Goal: Task Accomplishment & Management: Manage account settings

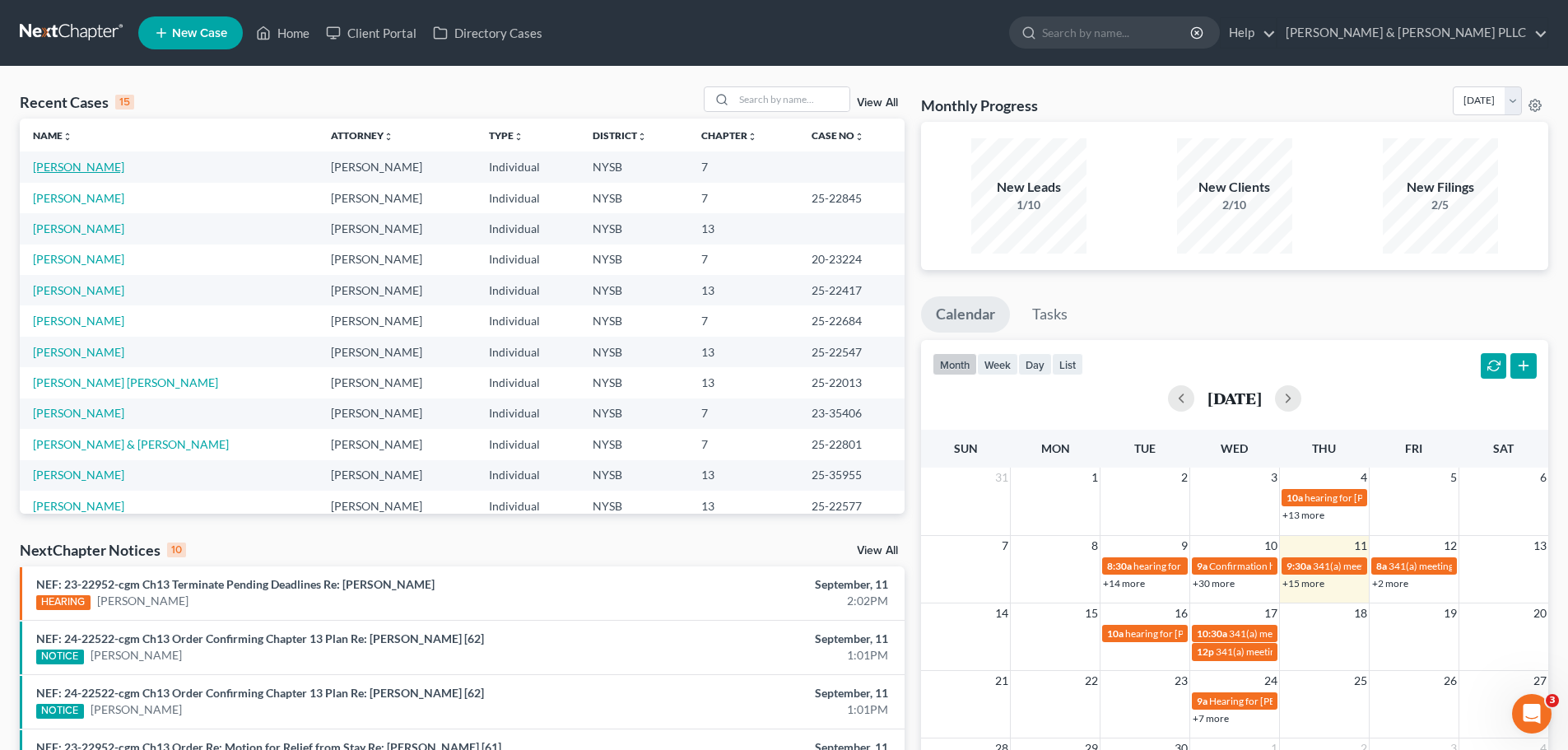
click at [64, 162] on link "Kroeter, Susan" at bounding box center [79, 166] width 91 height 14
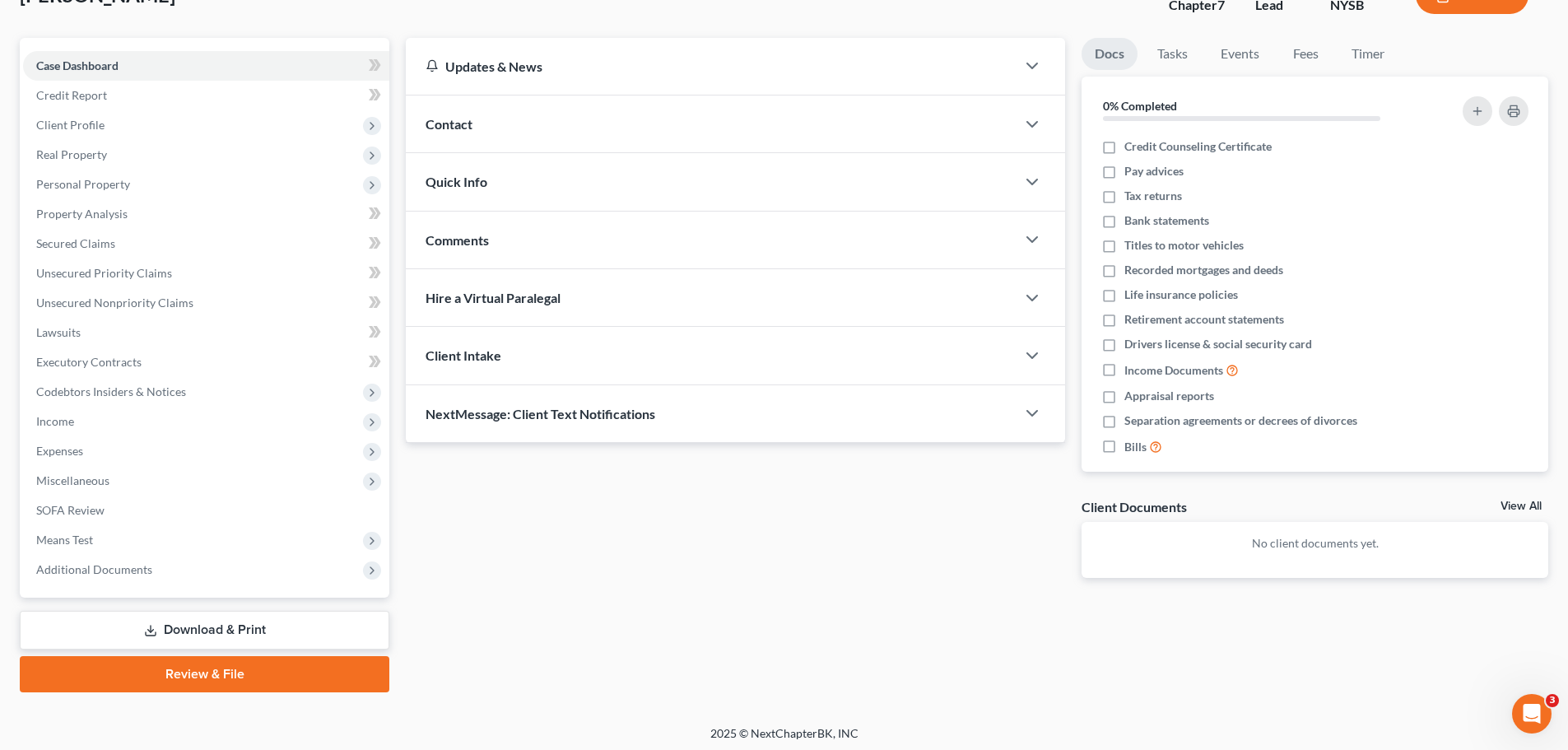
scroll to position [125, 0]
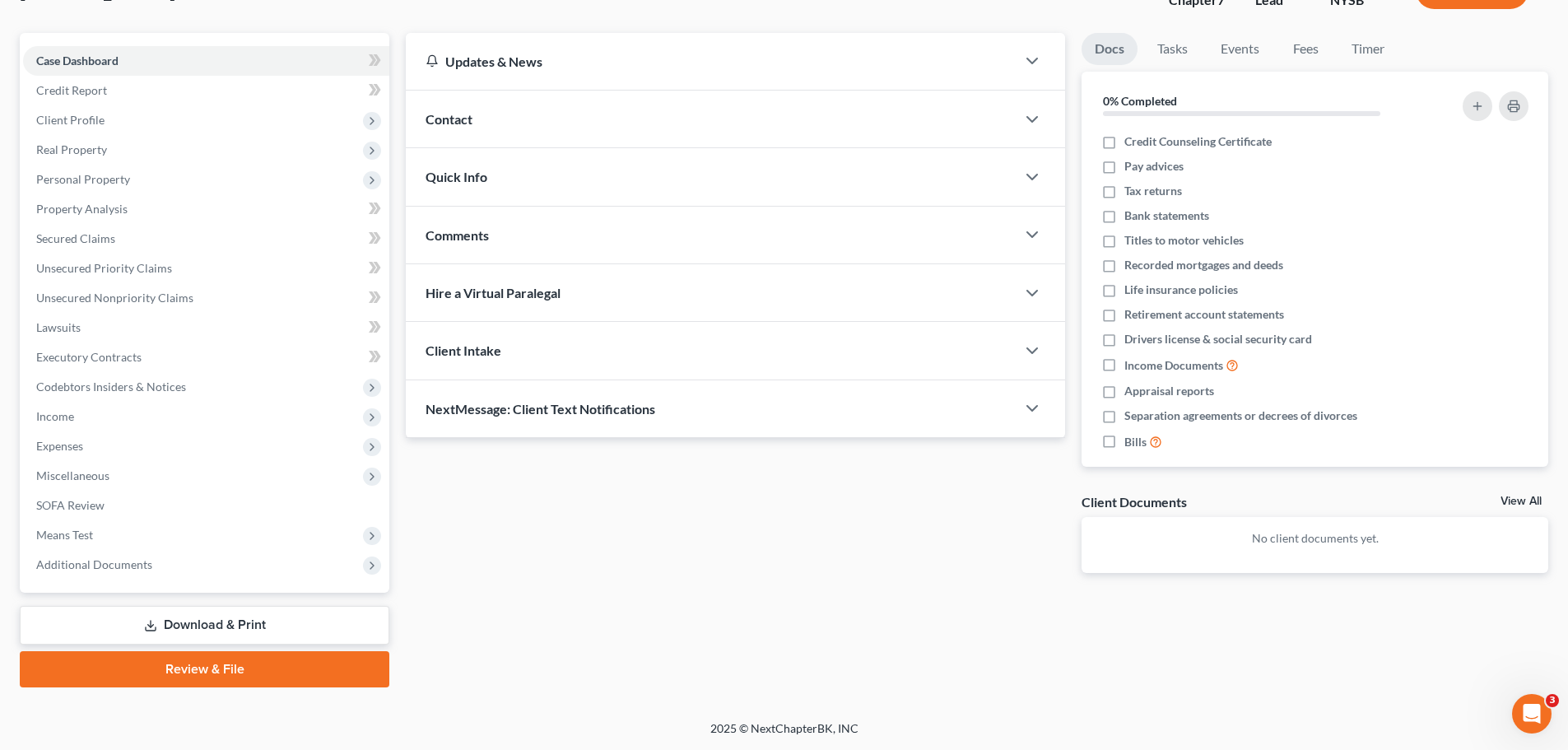
click at [238, 630] on link "Download & Print" at bounding box center [204, 625] width 370 height 39
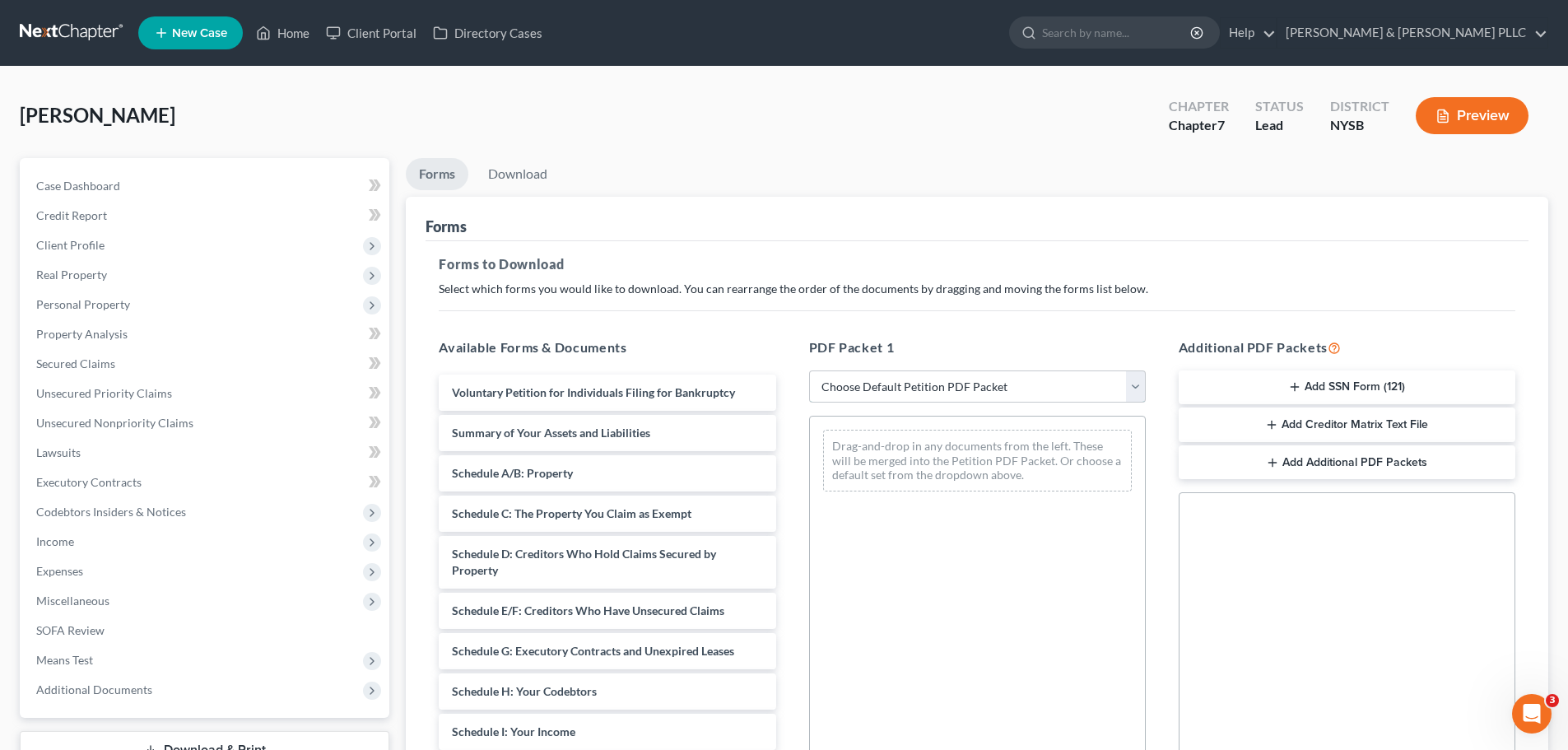
click at [1135, 385] on select "Choose Default Petition PDF Packet Complete Bankruptcy Petition (all forms and …" at bounding box center [977, 387] width 336 height 33
select select "0"
click at [809, 370] on select "Choose Default Petition PDF Packet Complete Bankruptcy Petition (all forms and …" at bounding box center [977, 387] width 336 height 33
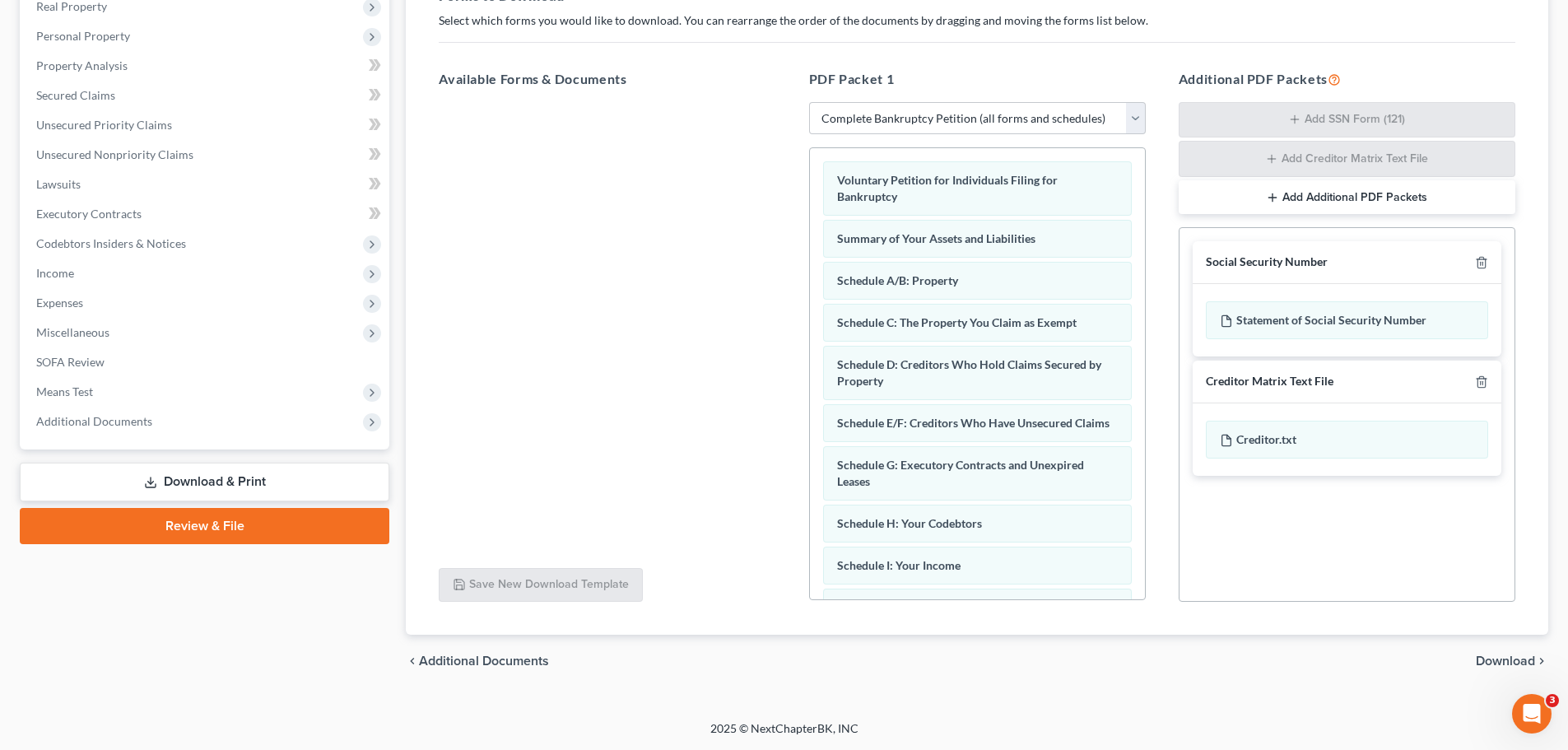
click at [1497, 659] on span "Download" at bounding box center [1505, 661] width 59 height 13
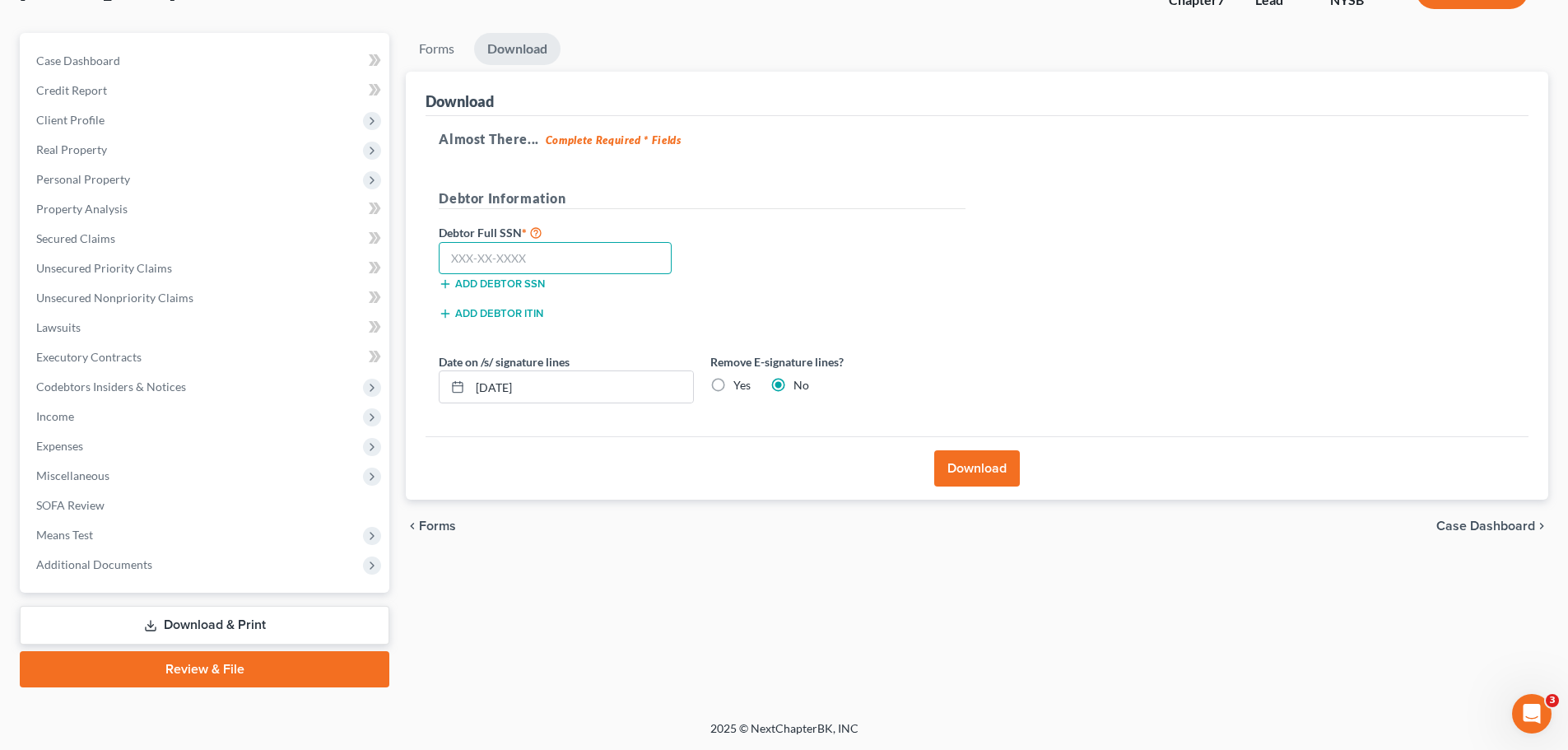
click at [446, 261] on input "text" at bounding box center [555, 258] width 233 height 33
type input "155-64-5881"
click at [982, 467] on button "Download" at bounding box center [977, 468] width 86 height 37
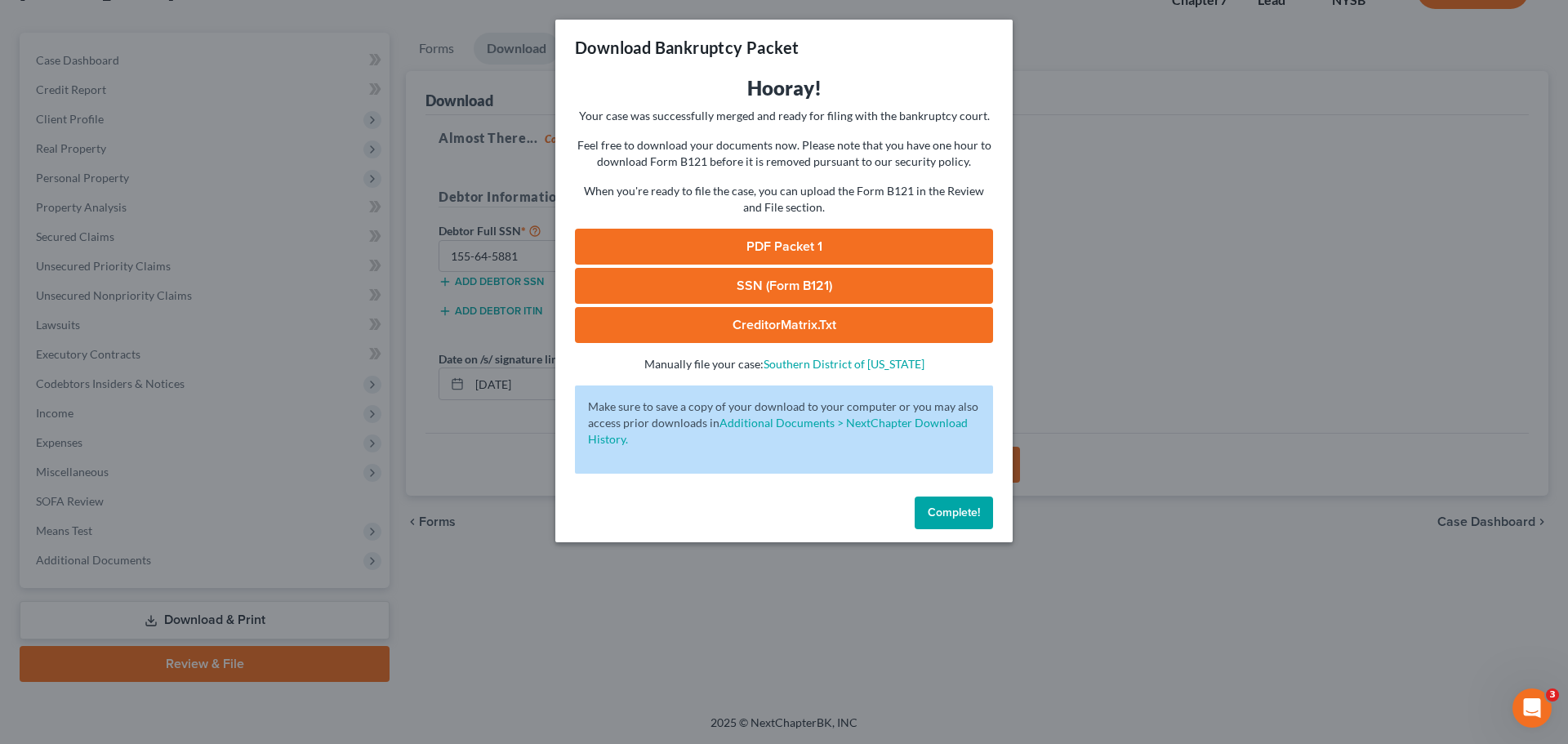
click at [955, 508] on span "Complete!" at bounding box center [954, 512] width 52 height 14
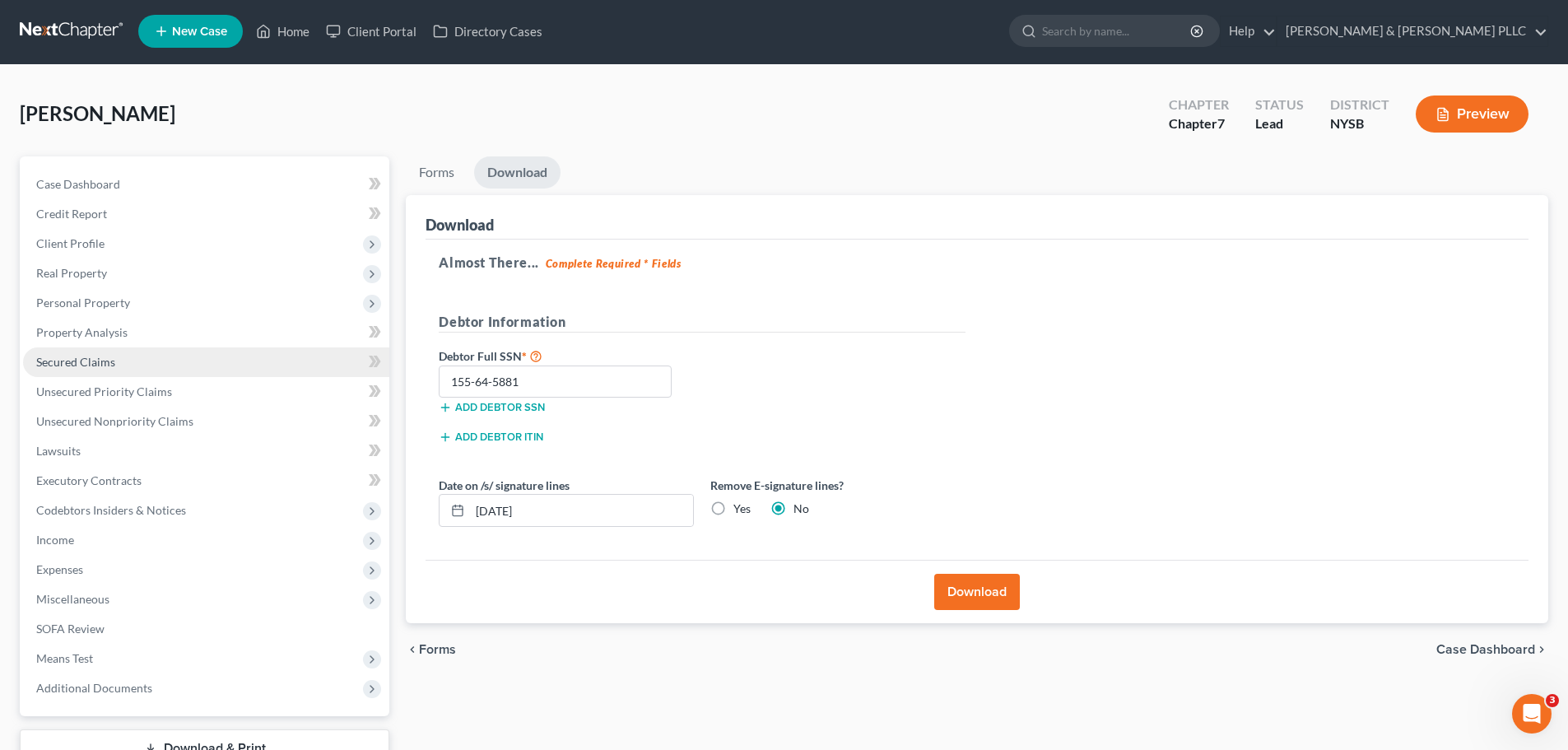
scroll to position [0, 0]
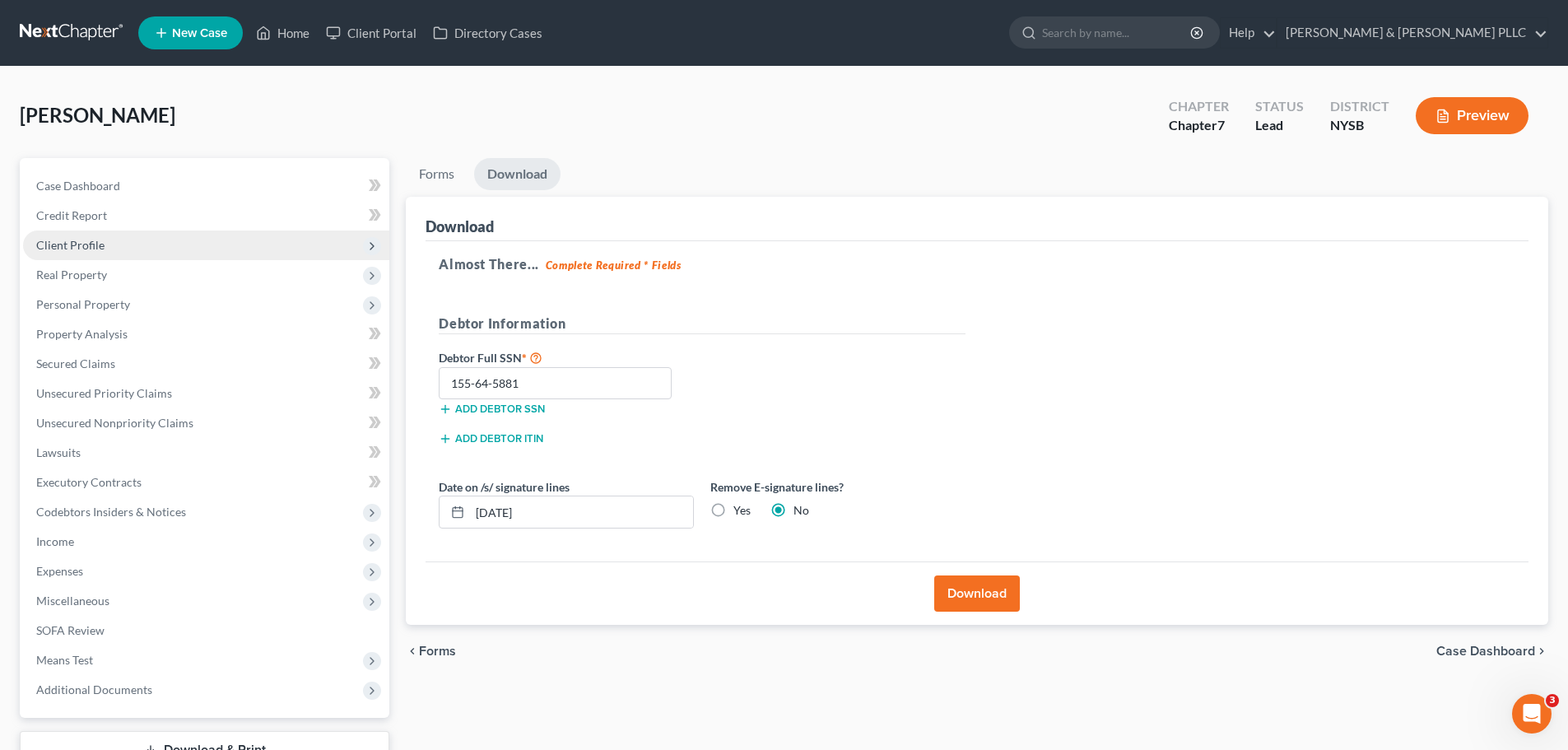
click at [72, 246] on span "Client Profile" at bounding box center [71, 244] width 68 height 14
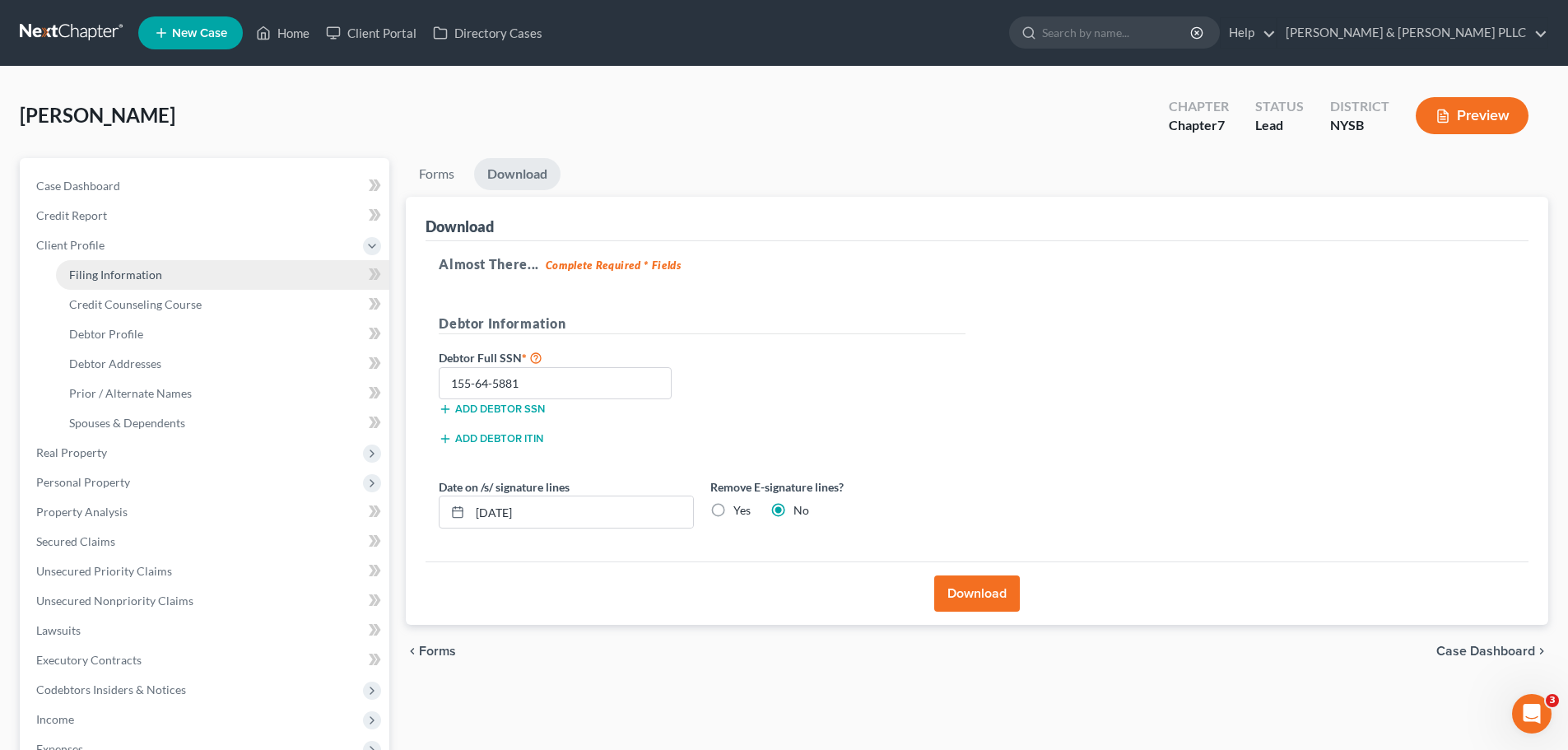
click at [127, 274] on span "Filing Information" at bounding box center [115, 274] width 93 height 14
select select "1"
select select "0"
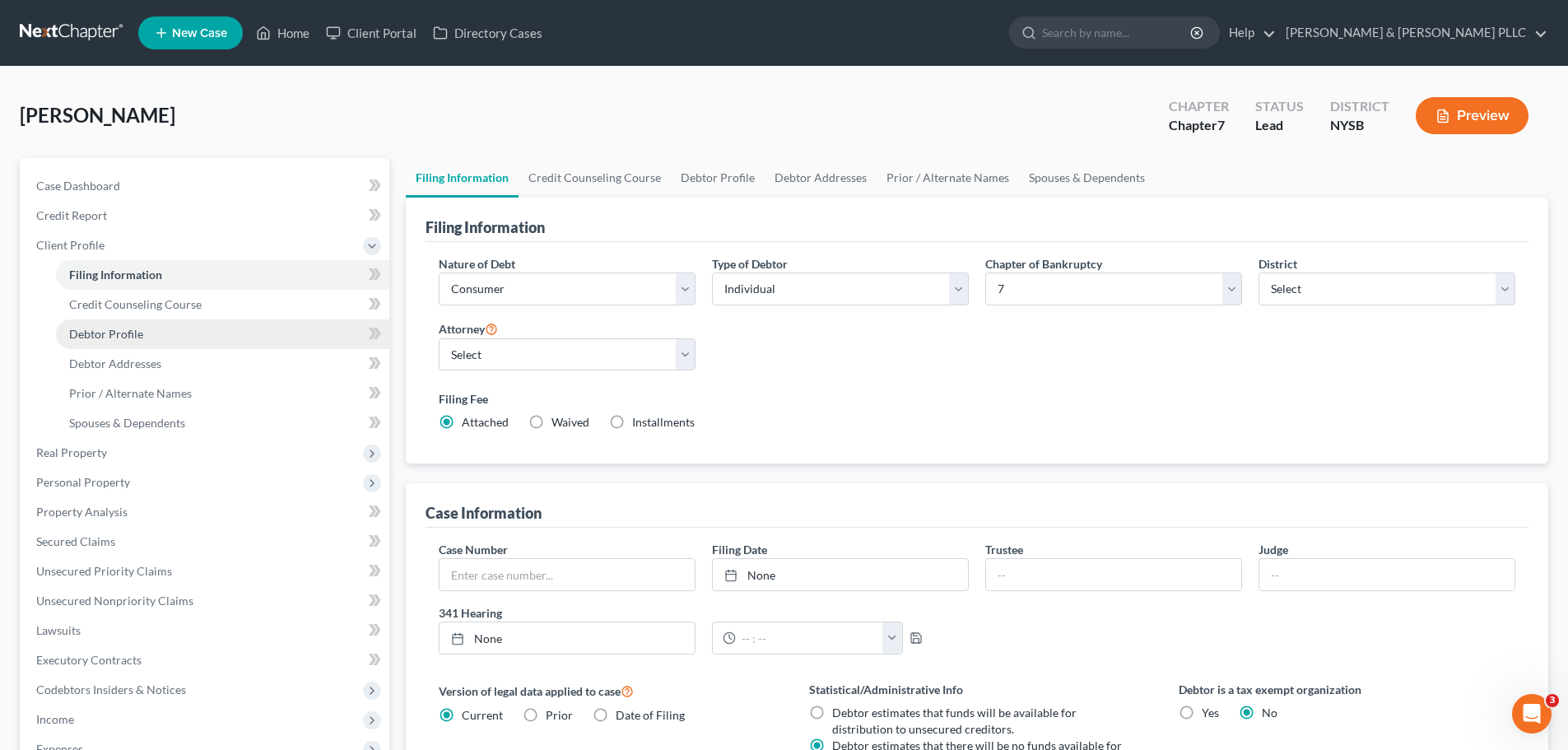
click at [127, 327] on span "Debtor Profile" at bounding box center [105, 333] width 74 height 14
select select "0"
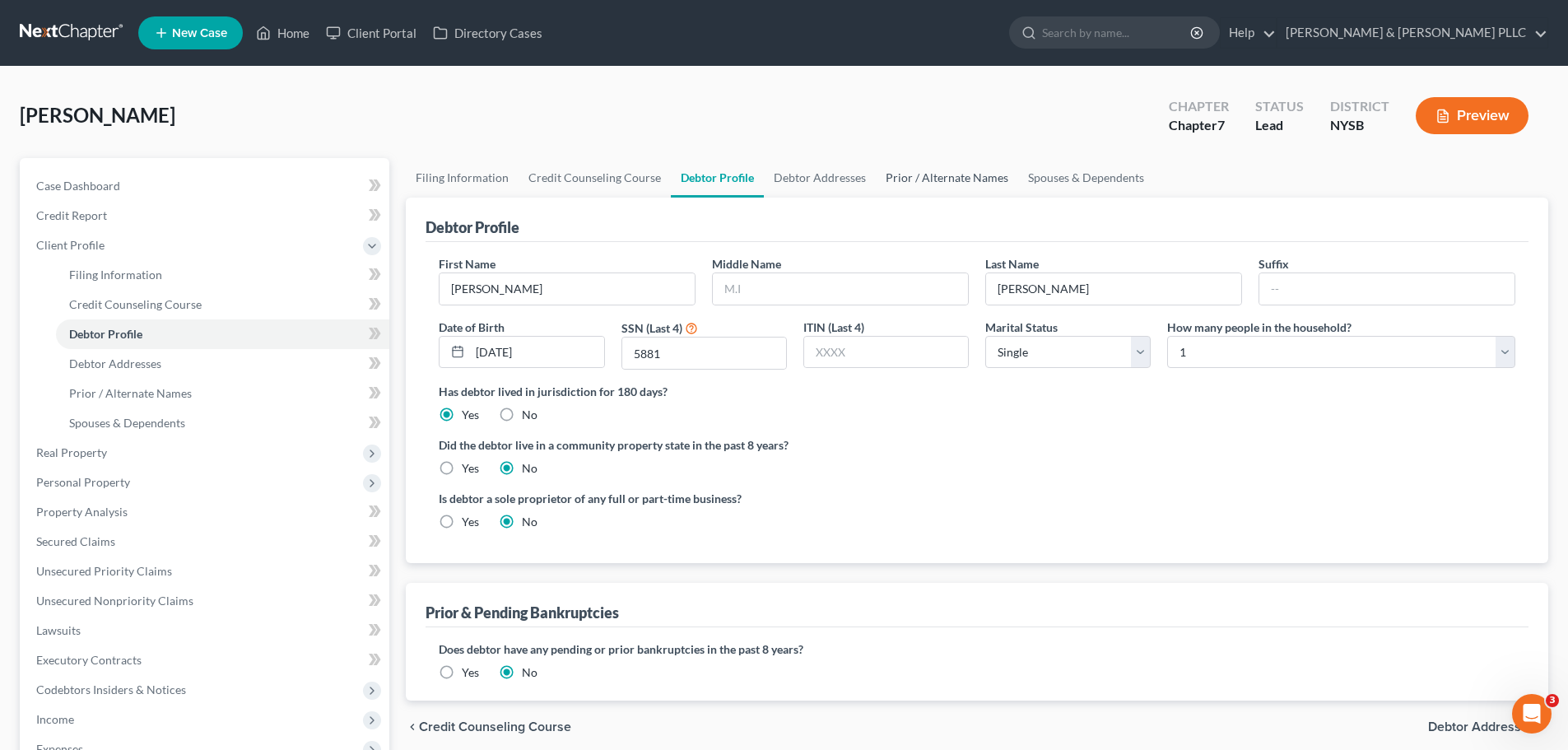
click at [909, 173] on link "Prior / Alternate Names" at bounding box center [946, 178] width 142 height 40
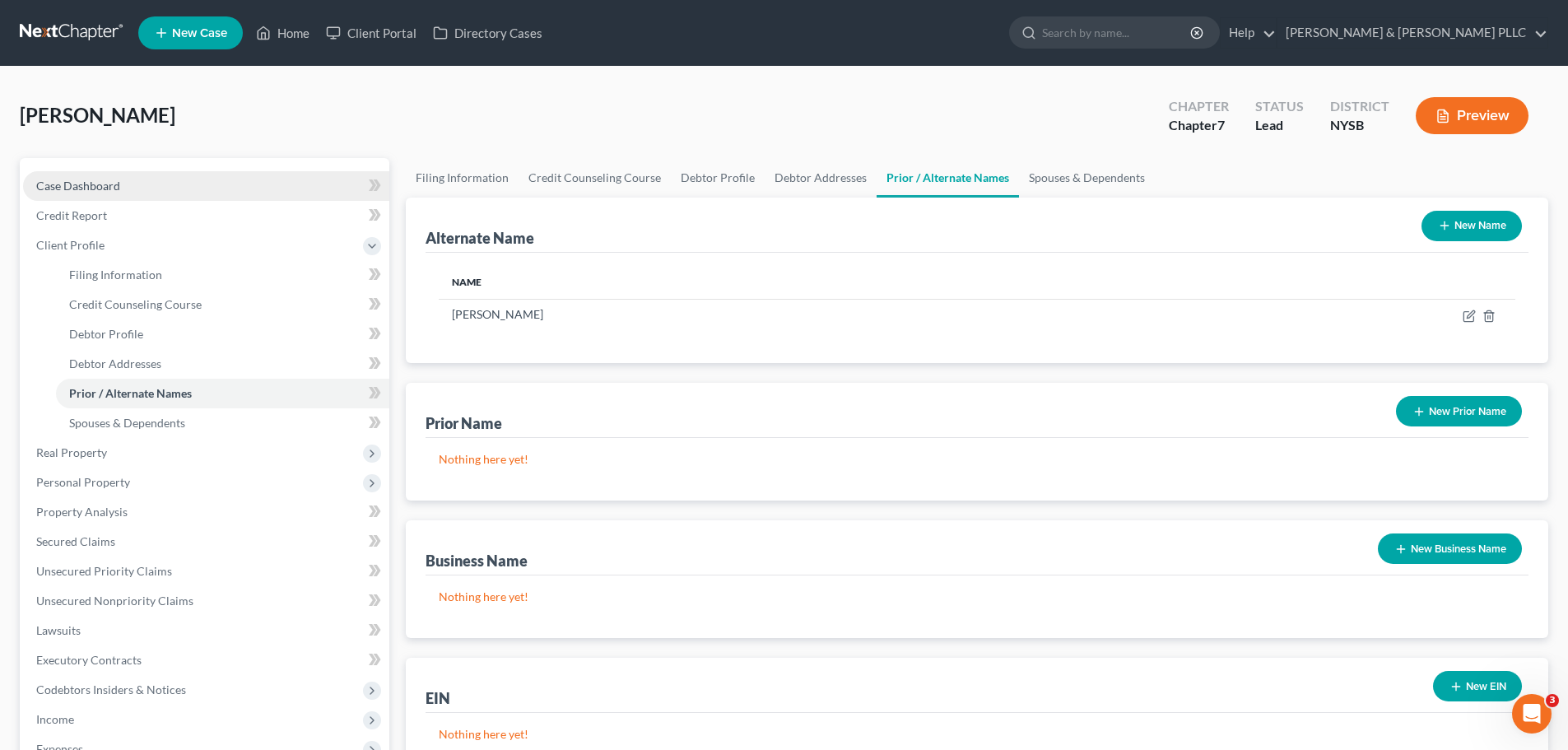
click at [97, 186] on span "Case Dashboard" at bounding box center [78, 185] width 84 height 14
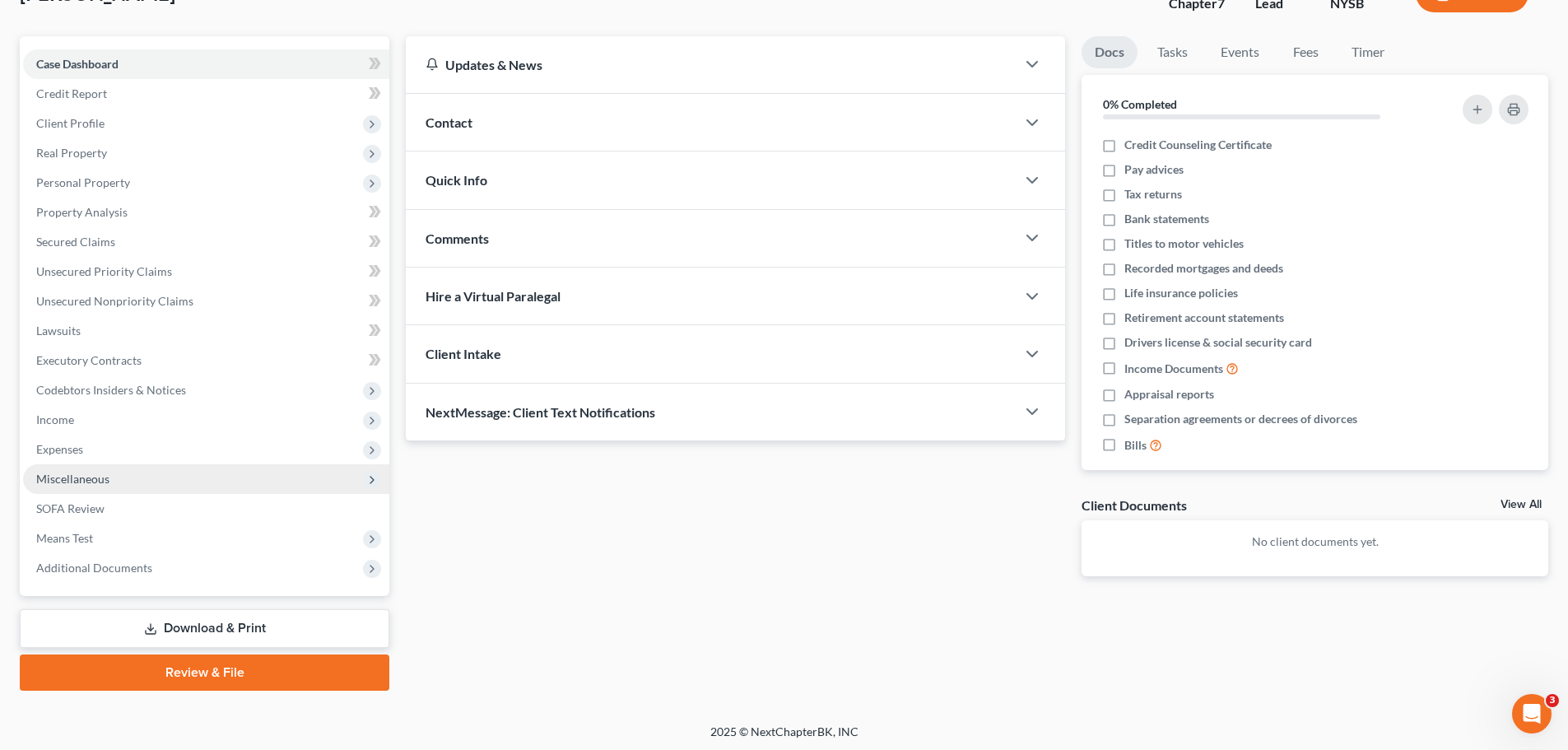
scroll to position [125, 0]
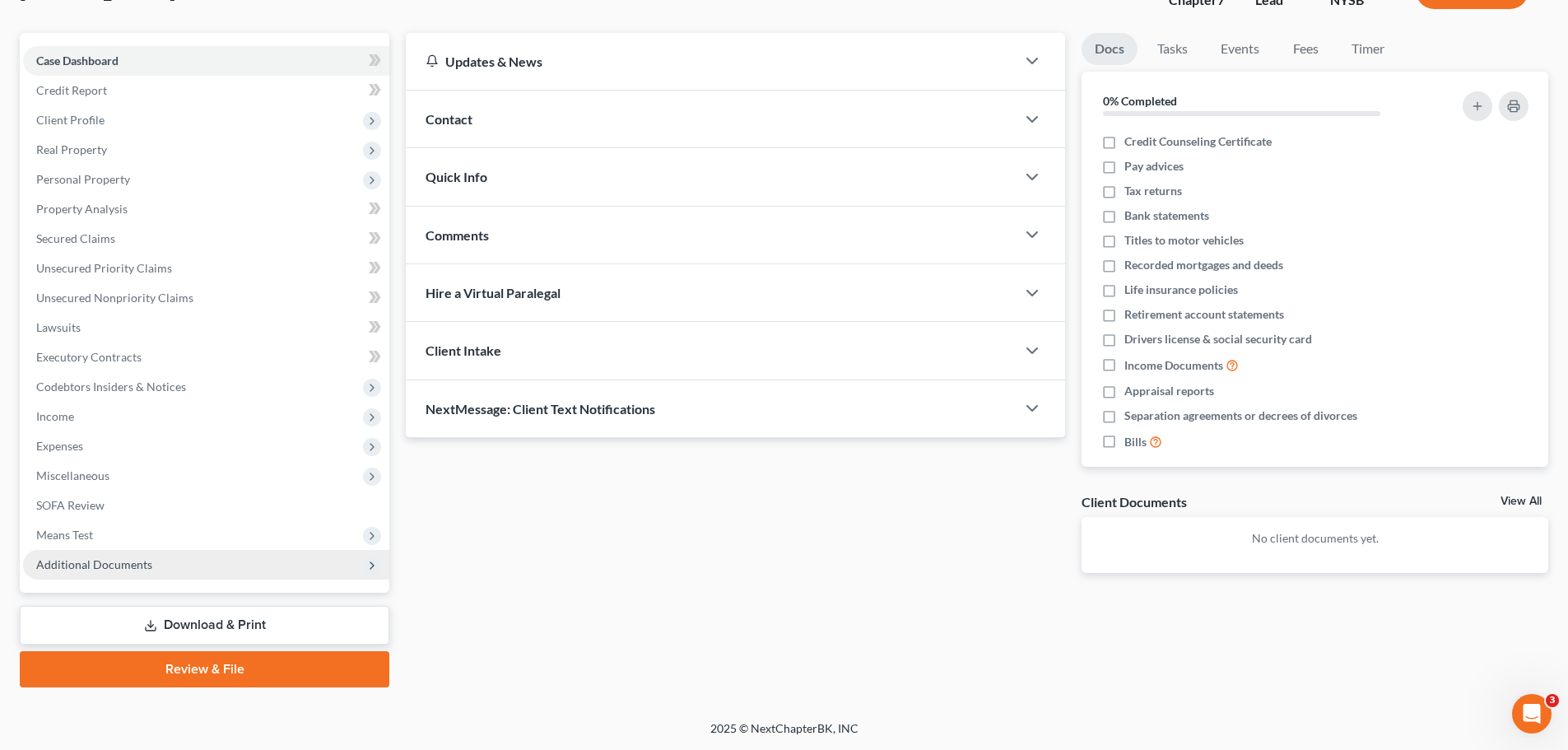
click at [103, 563] on span "Additional Documents" at bounding box center [95, 564] width 116 height 14
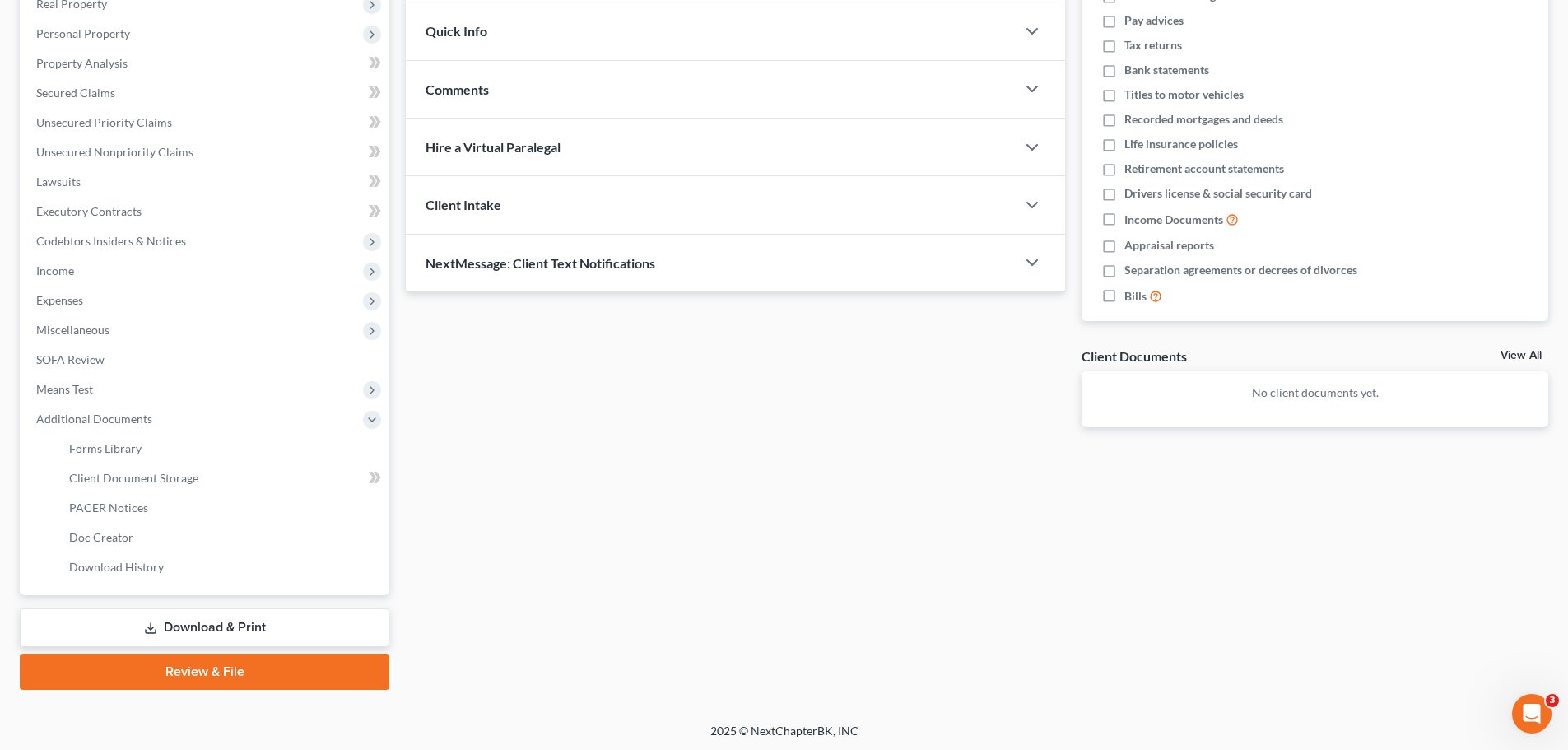
scroll to position [273, 0]
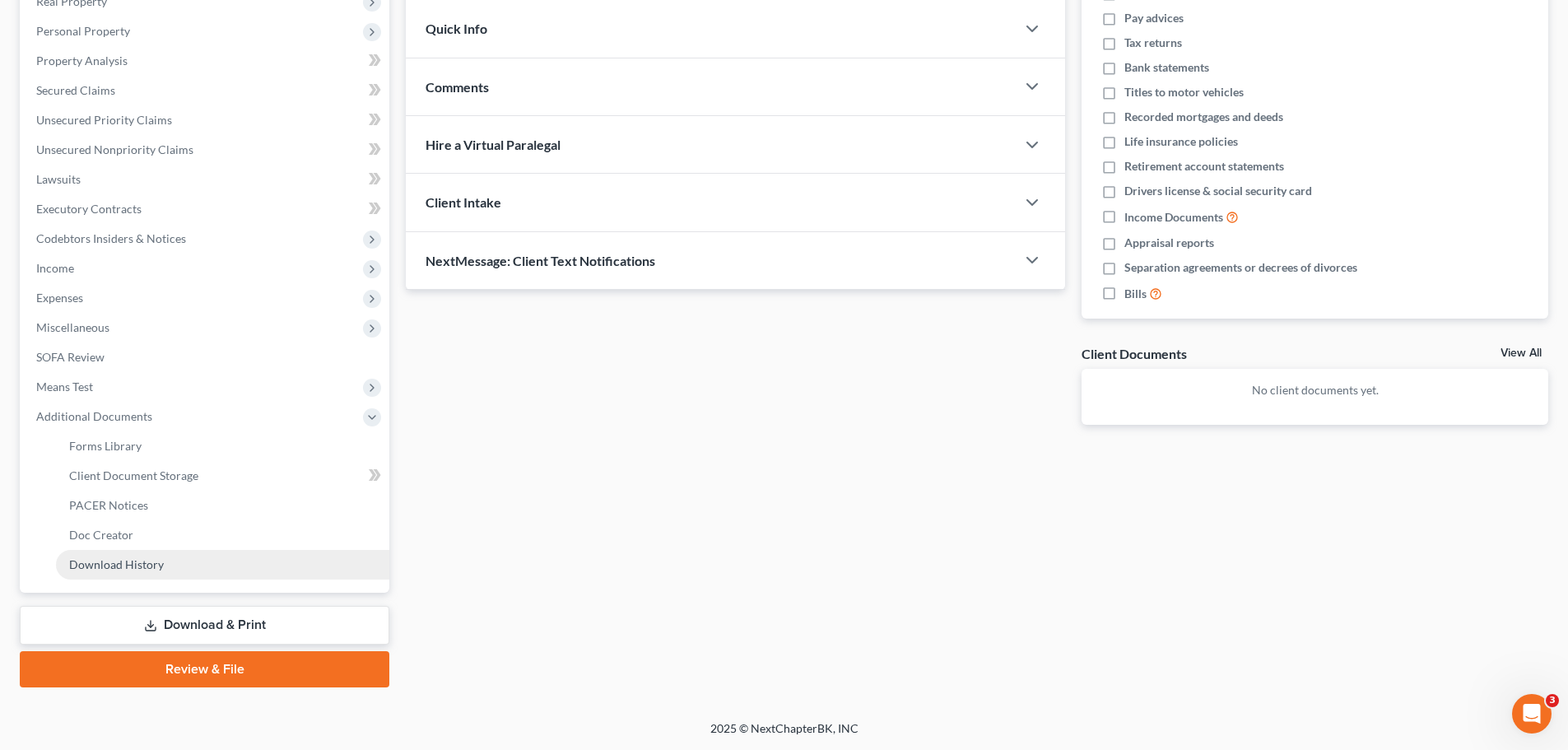
click at [123, 565] on span "Download History" at bounding box center [116, 564] width 95 height 14
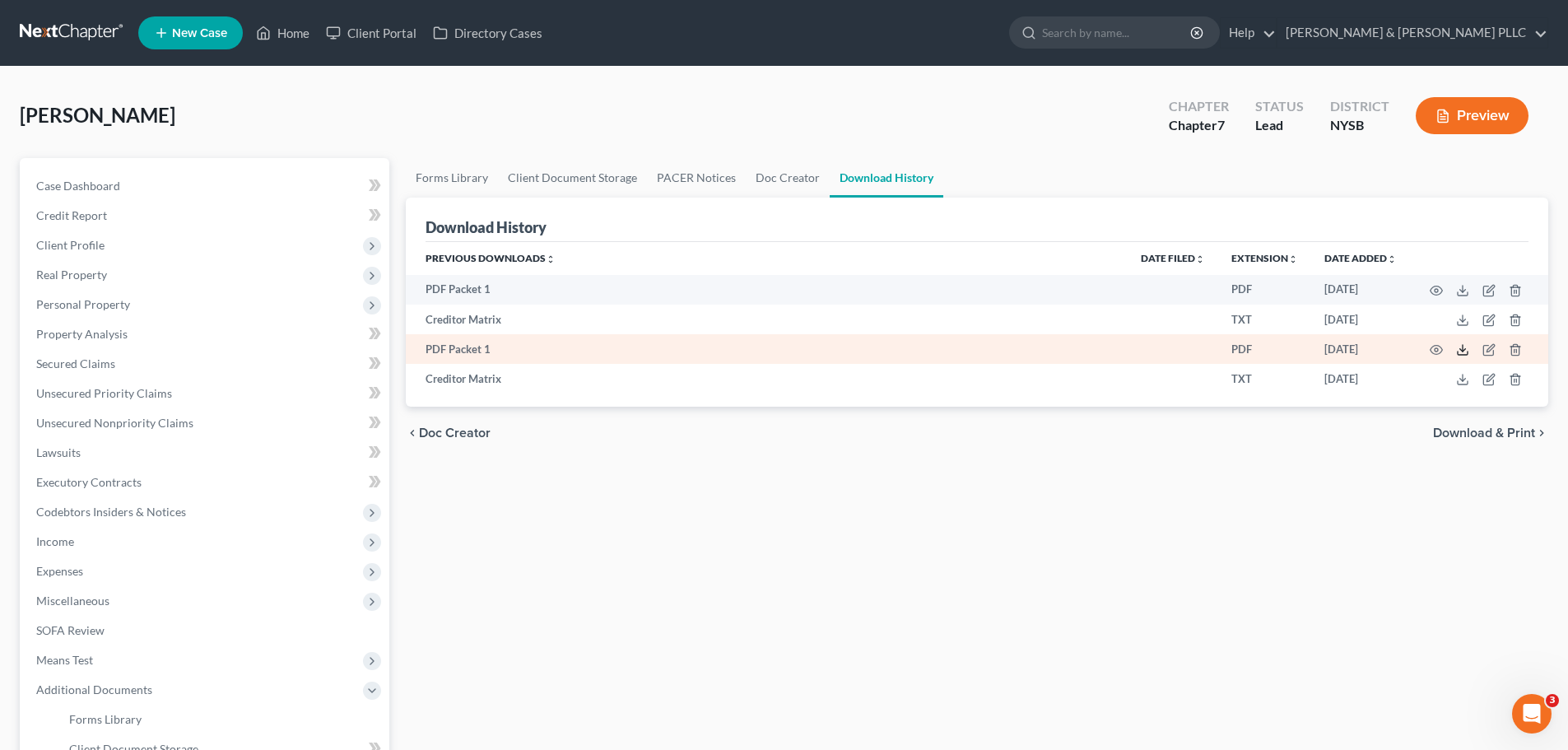
click at [1463, 349] on icon at bounding box center [1463, 350] width 13 height 13
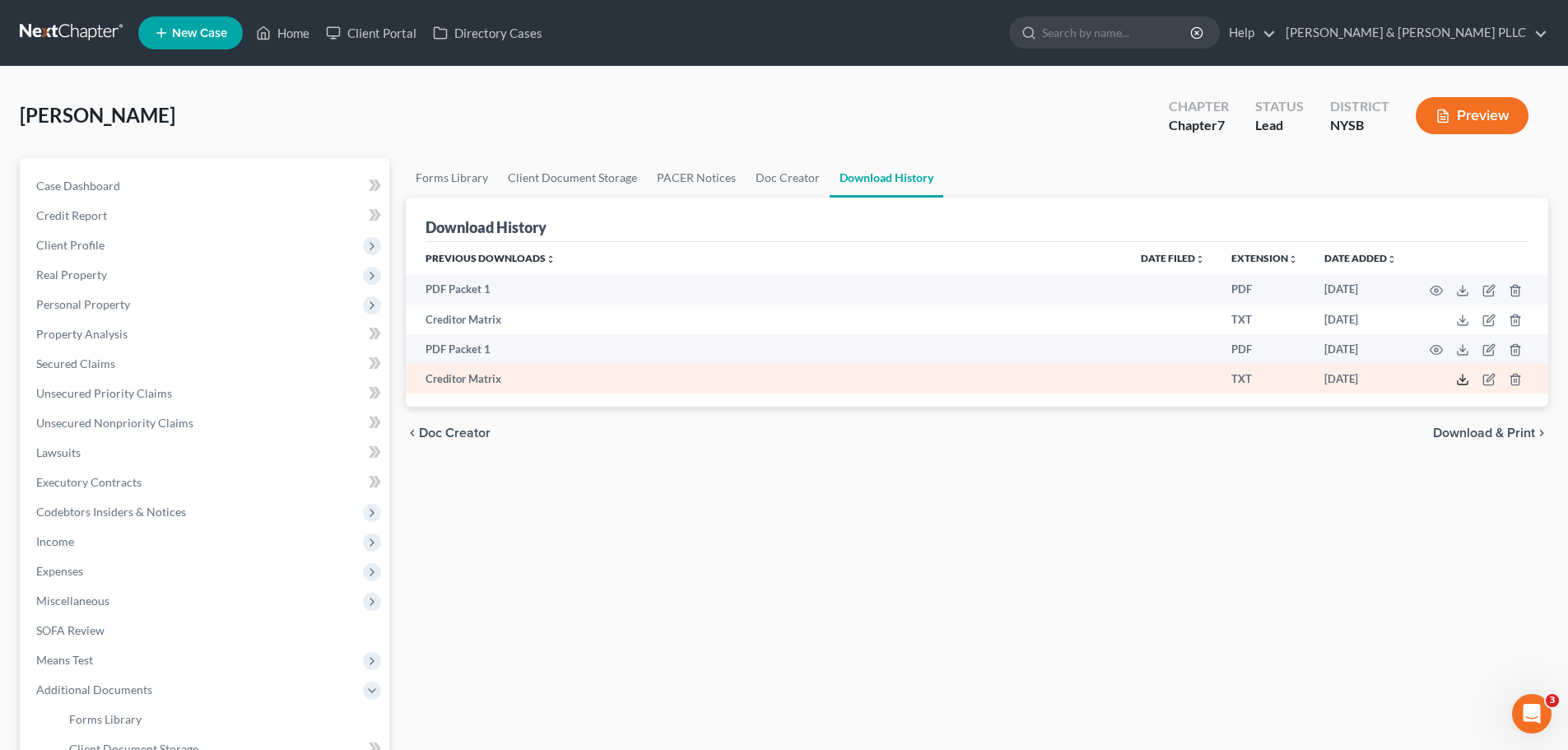
click at [1461, 382] on icon at bounding box center [1463, 380] width 13 height 13
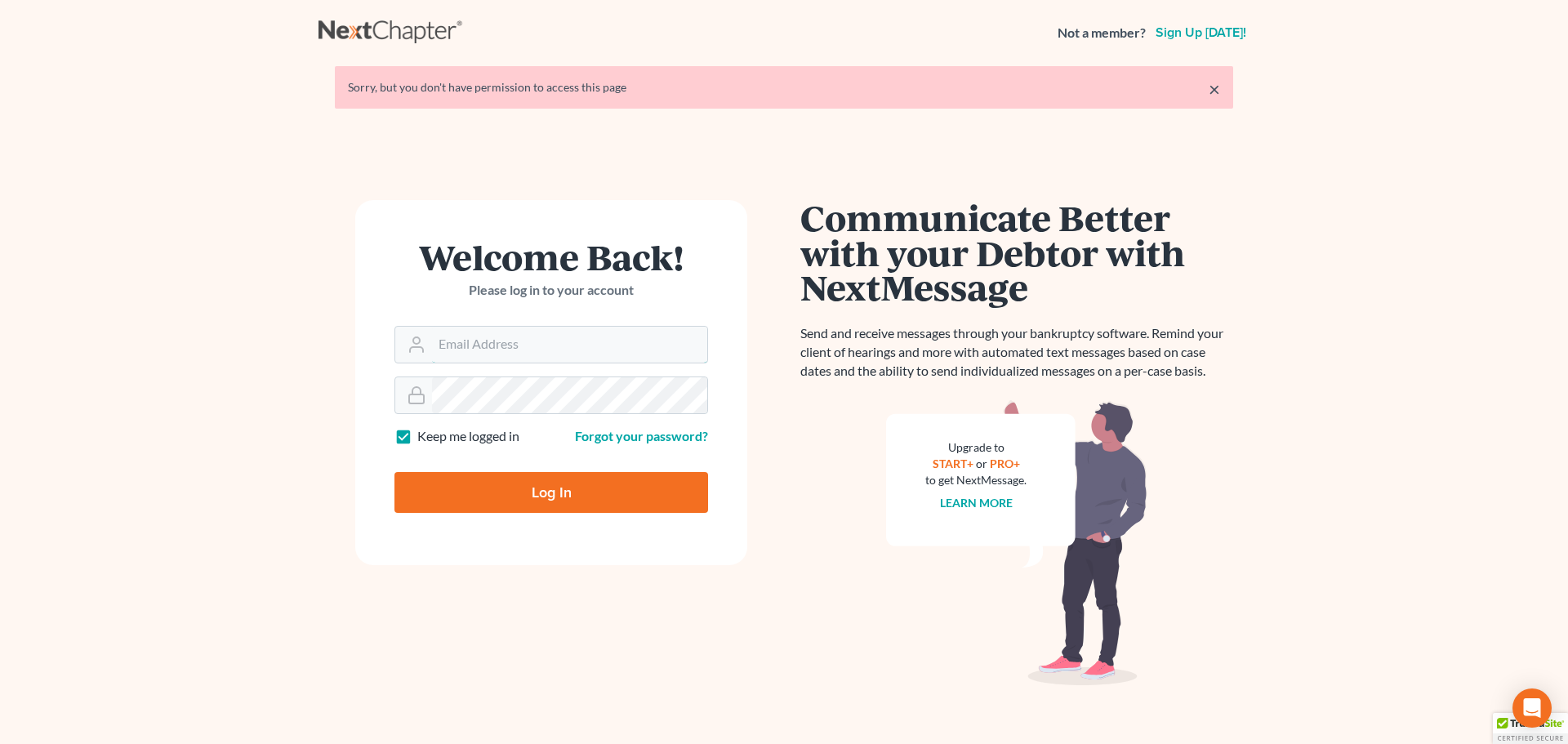
type input "[PERSON_NAME][EMAIL_ADDRESS][DOMAIN_NAME]"
click at [541, 484] on input "Log In" at bounding box center [552, 493] width 313 height 41
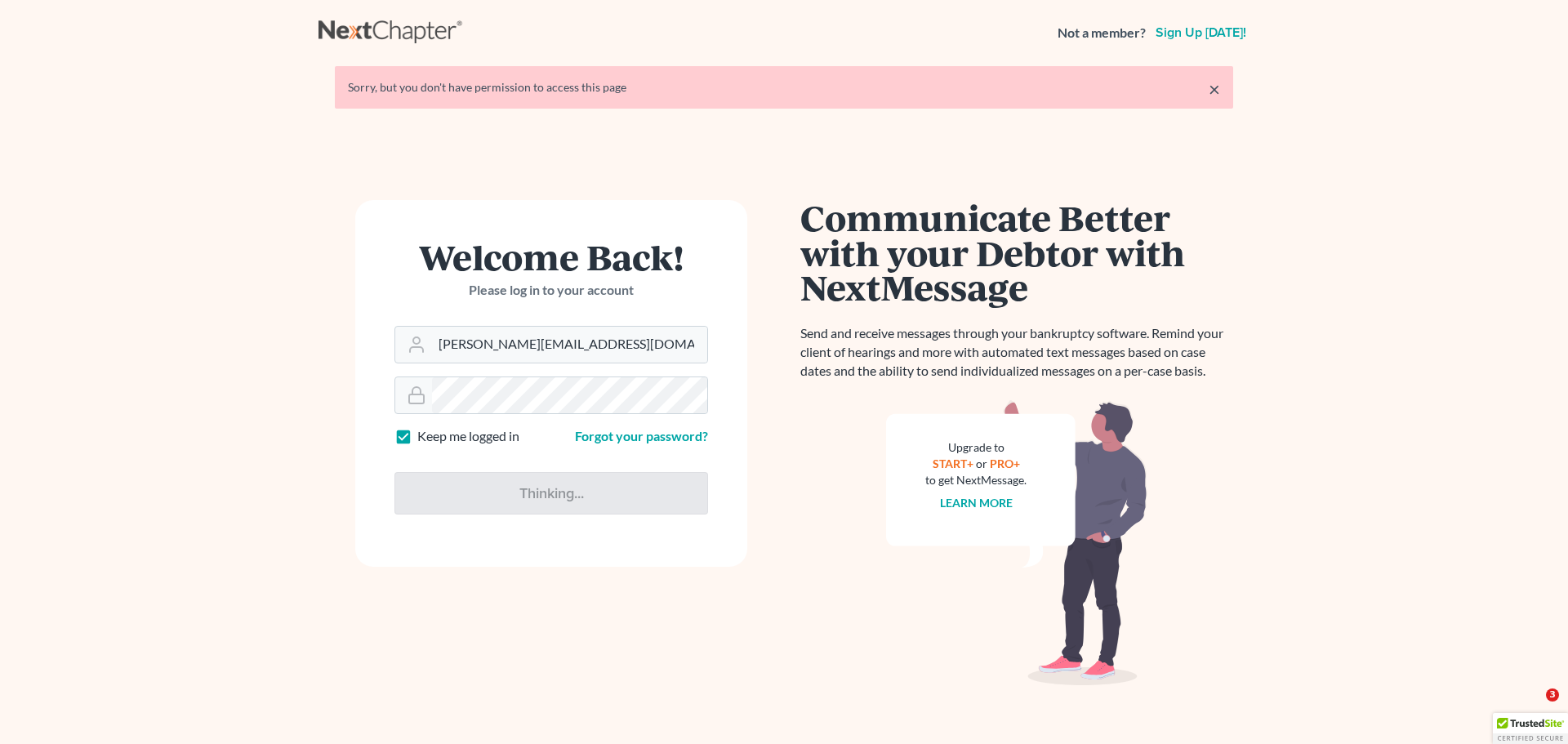
type input "Thinking..."
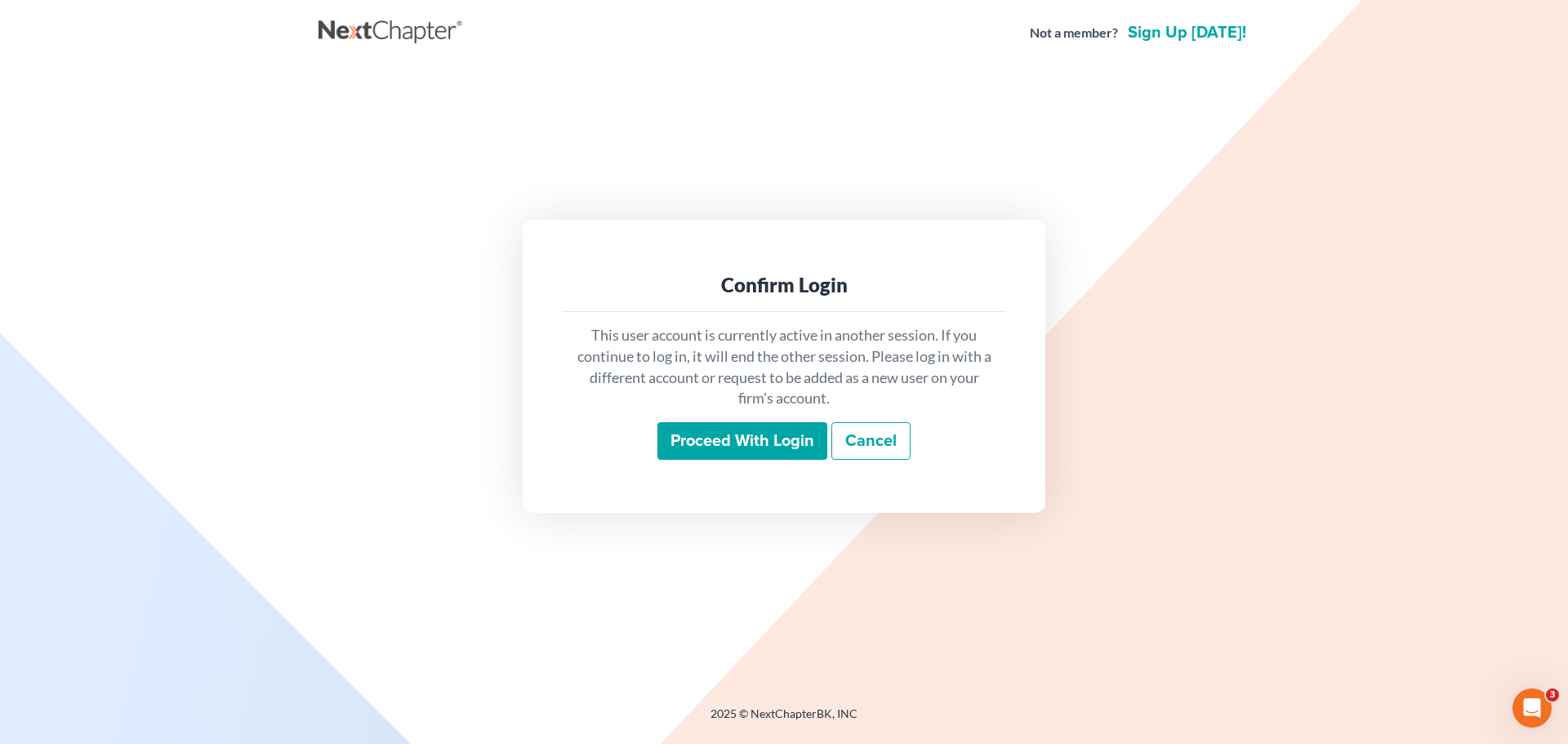
click at [745, 436] on input "Proceed with login" at bounding box center [743, 441] width 170 height 38
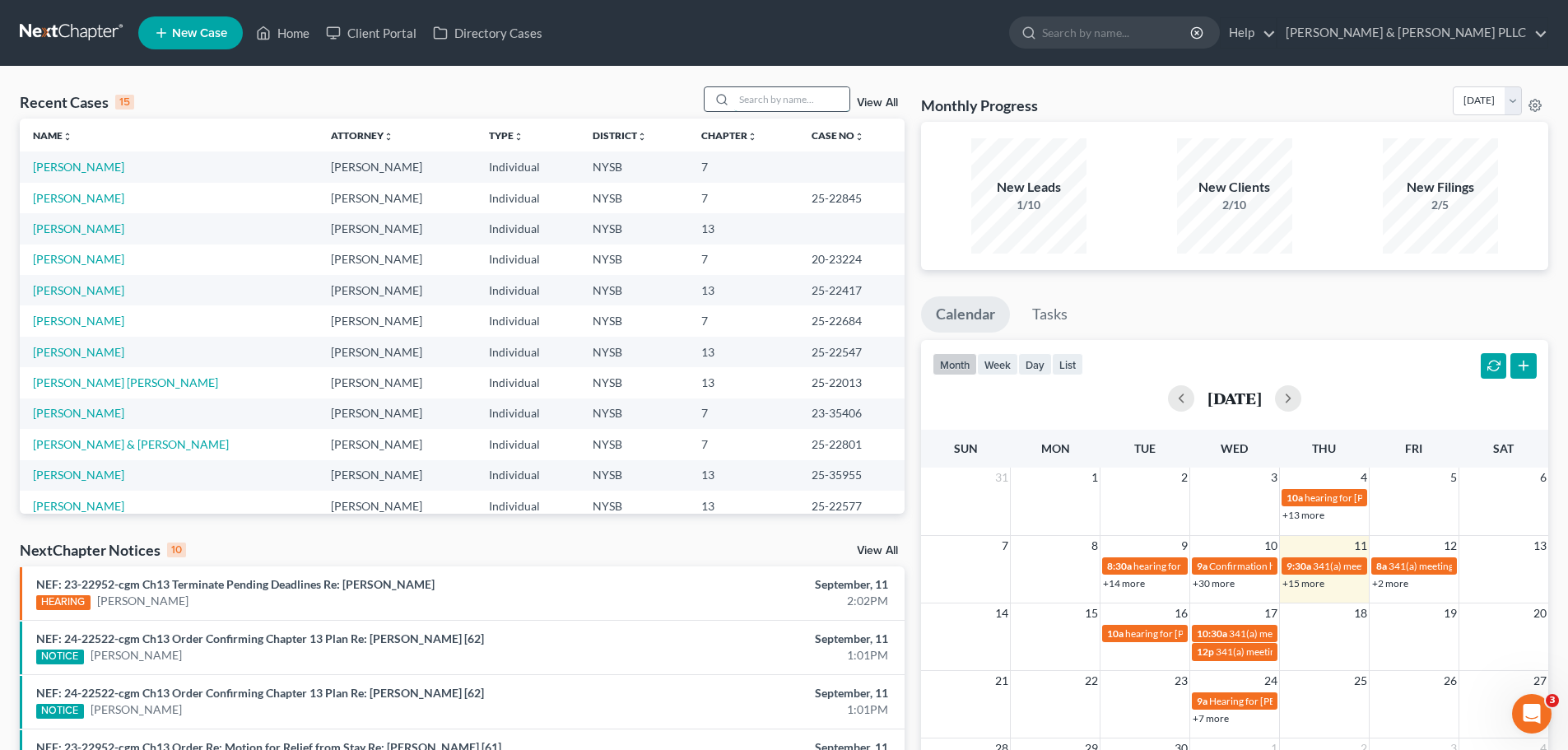
click at [769, 102] on input "search" at bounding box center [791, 99] width 115 height 24
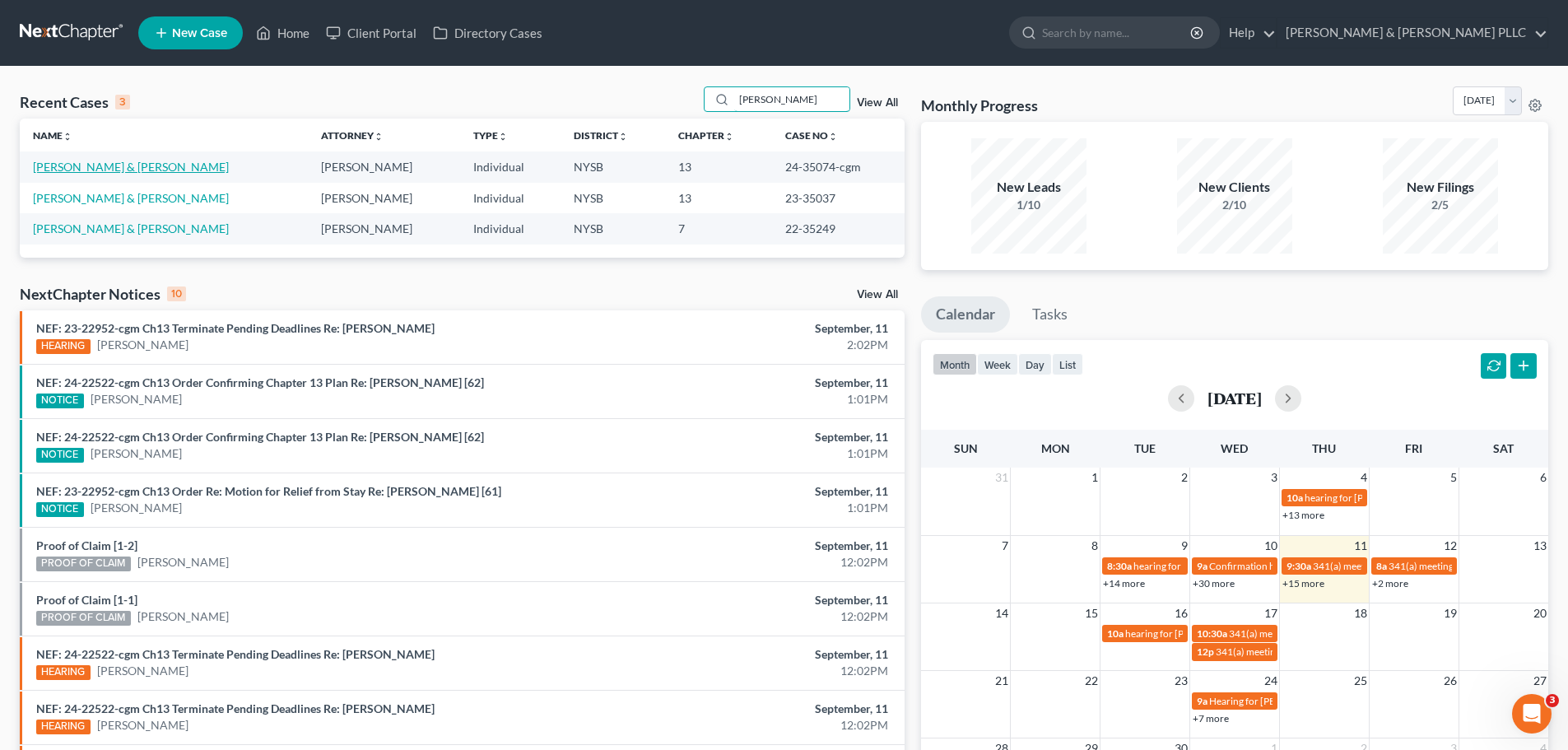
type input "mcmahon"
click at [109, 169] on link "McMahon, Michael & Lynn" at bounding box center [131, 166] width 196 height 14
select select "6"
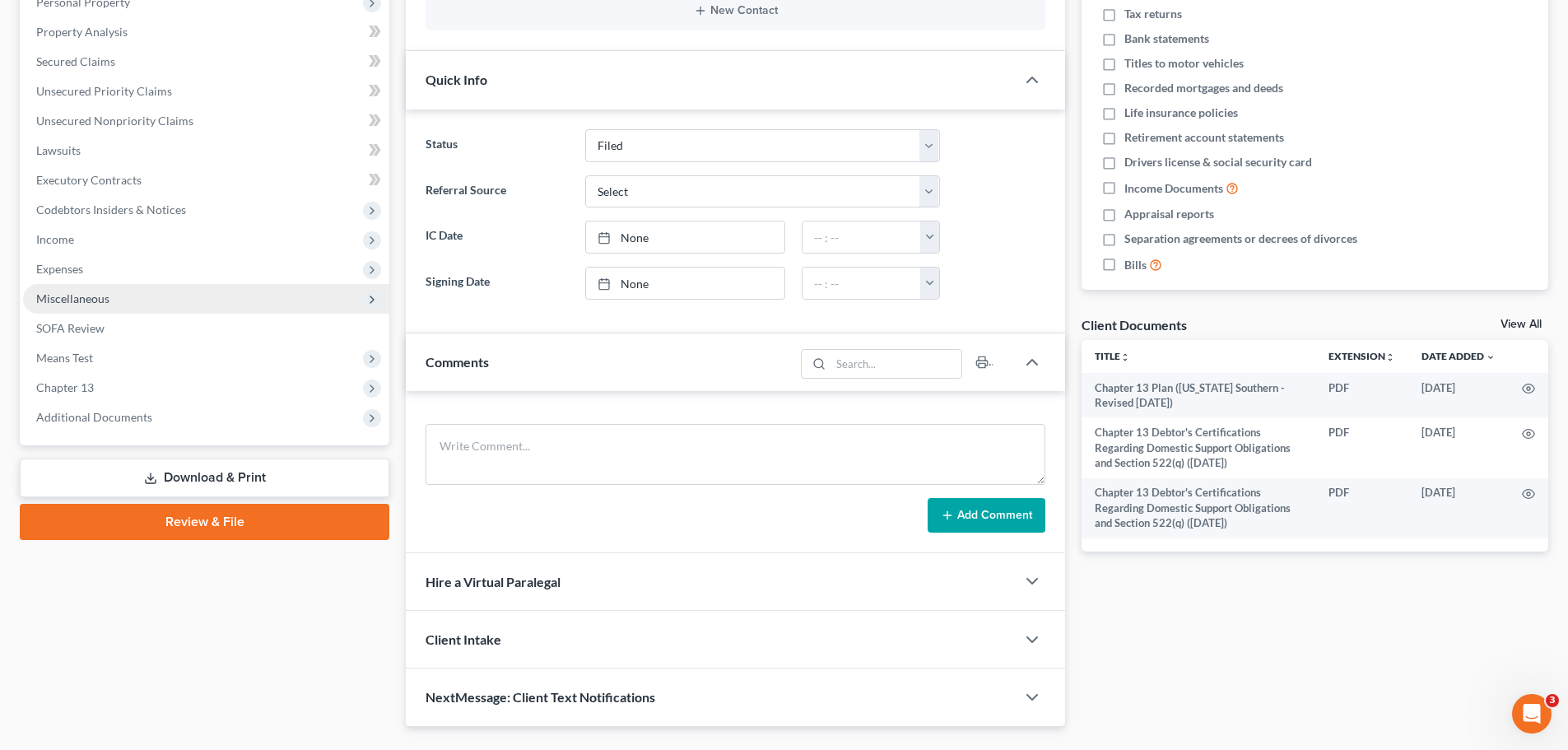
scroll to position [329, 0]
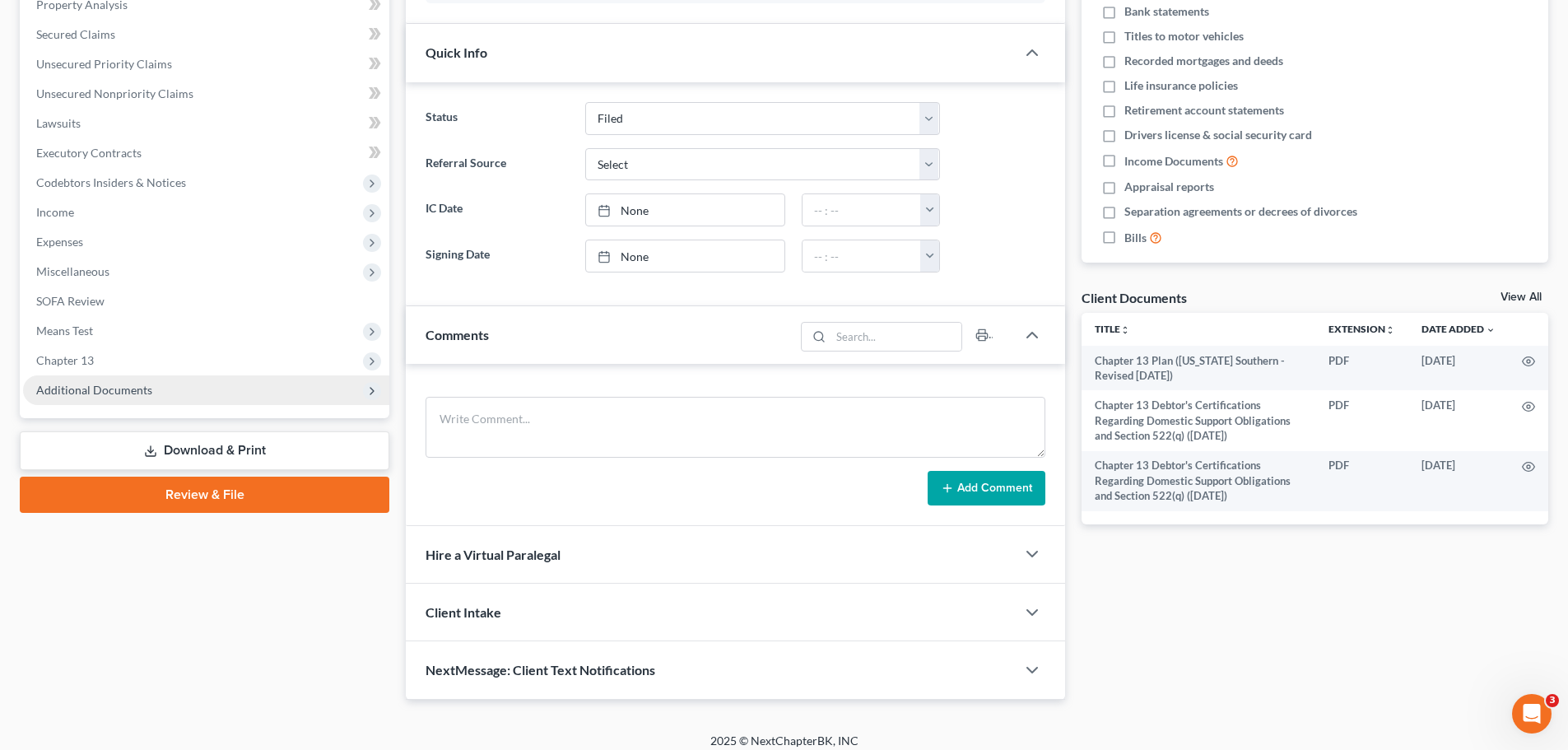
click at [121, 387] on span "Additional Documents" at bounding box center [95, 390] width 116 height 14
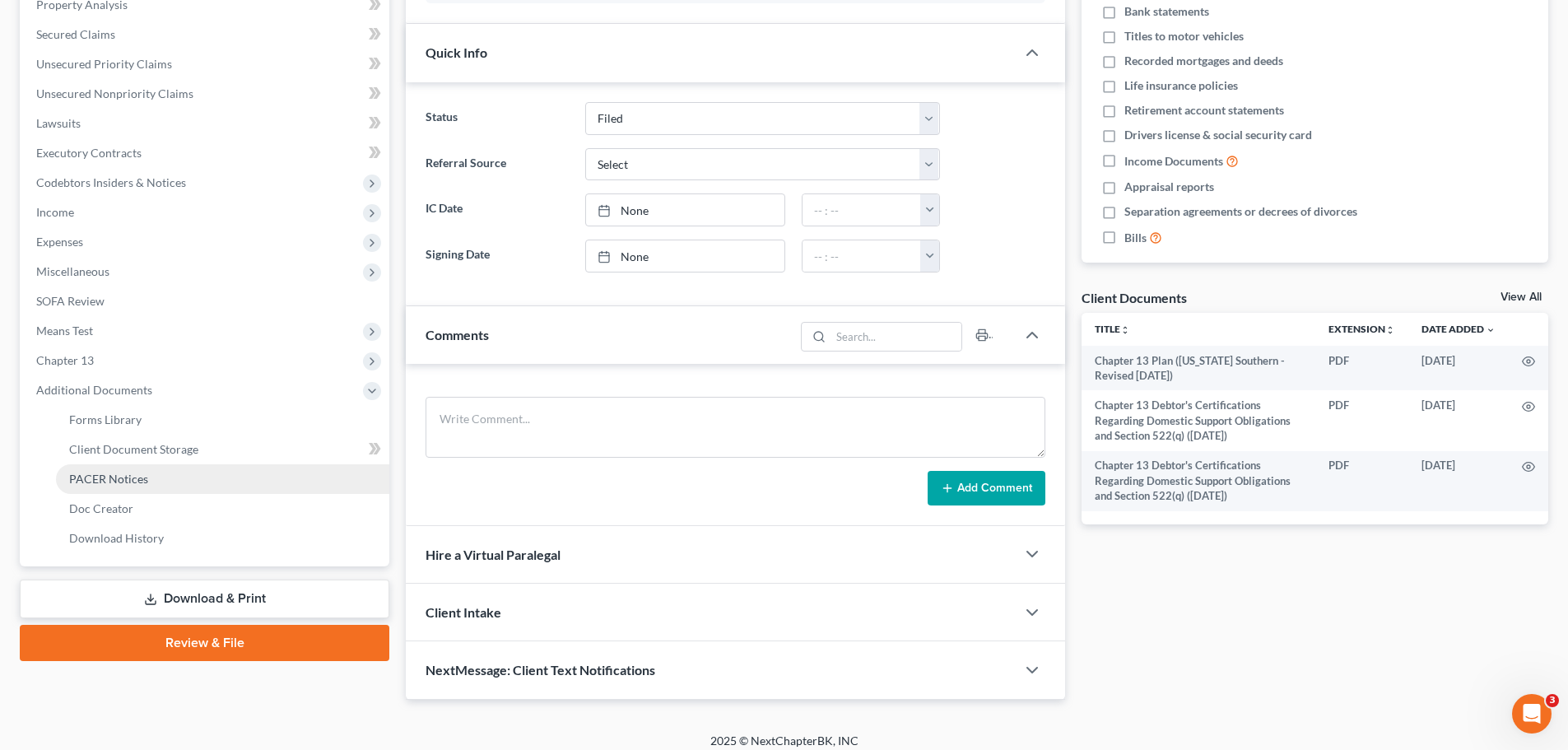
click at [121, 479] on span "PACER Notices" at bounding box center [108, 478] width 79 height 14
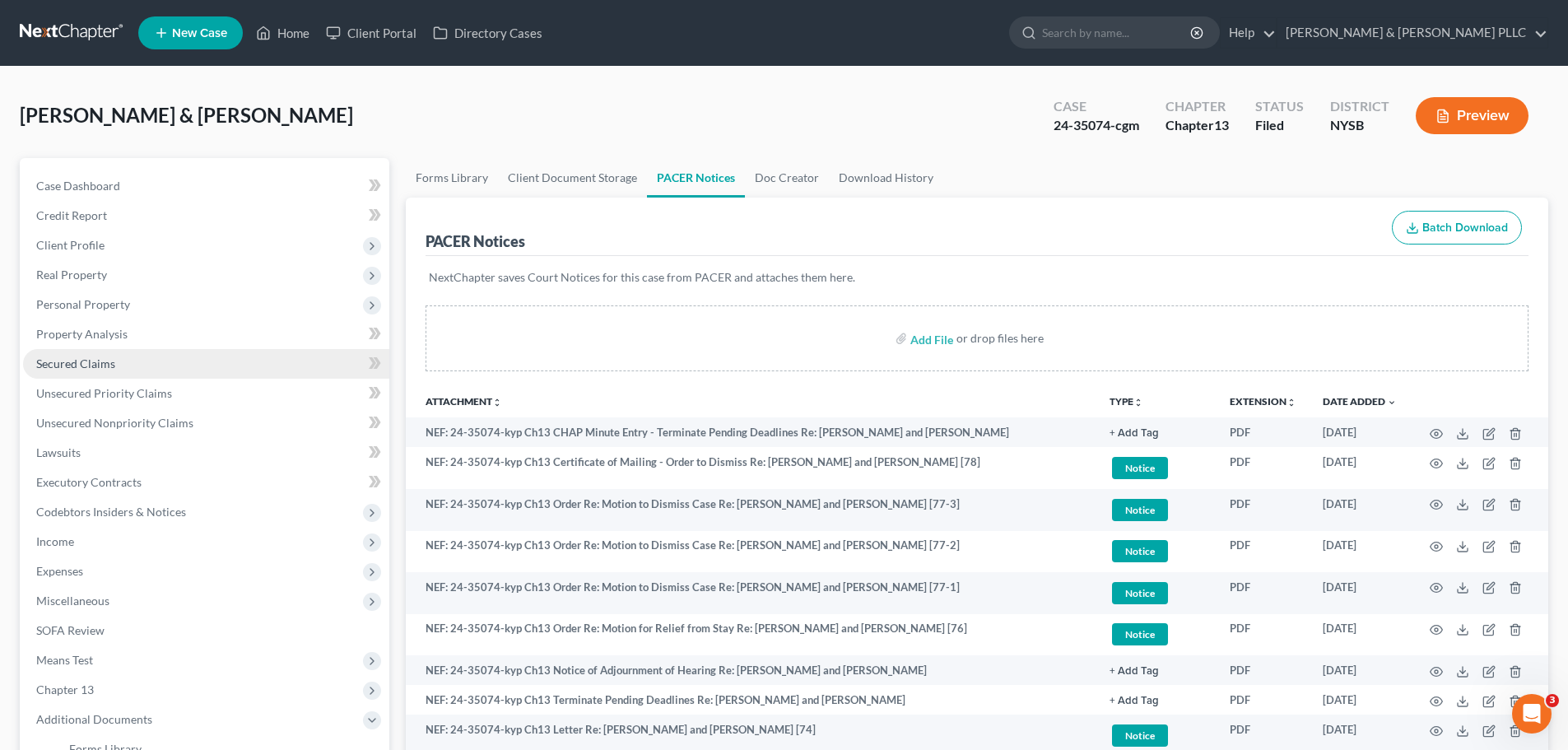
click at [99, 356] on span "Secured Claims" at bounding box center [76, 363] width 79 height 14
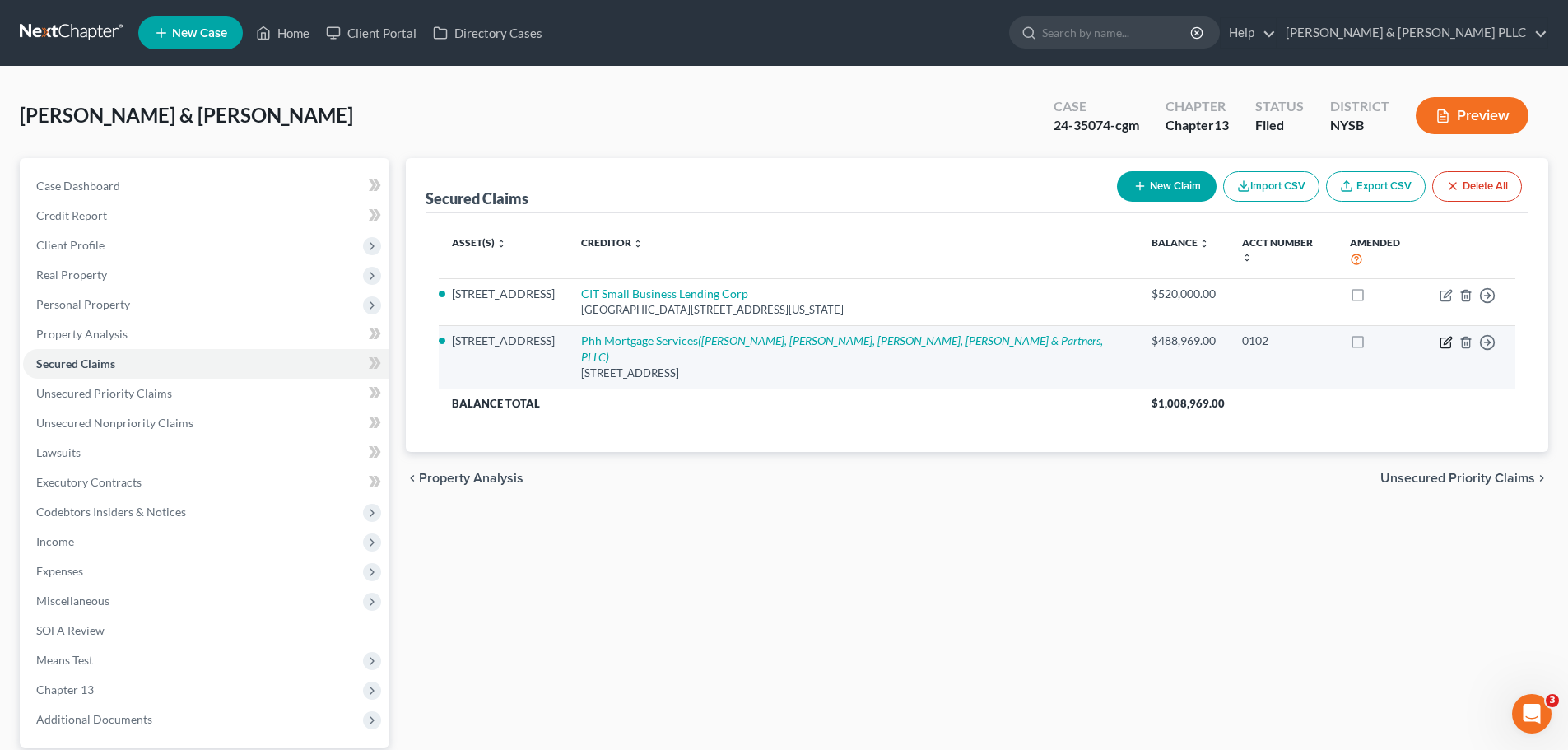
click at [1449, 336] on icon "button" at bounding box center [1446, 342] width 13 height 13
select select "33"
select select "4"
select select "1"
select select "0"
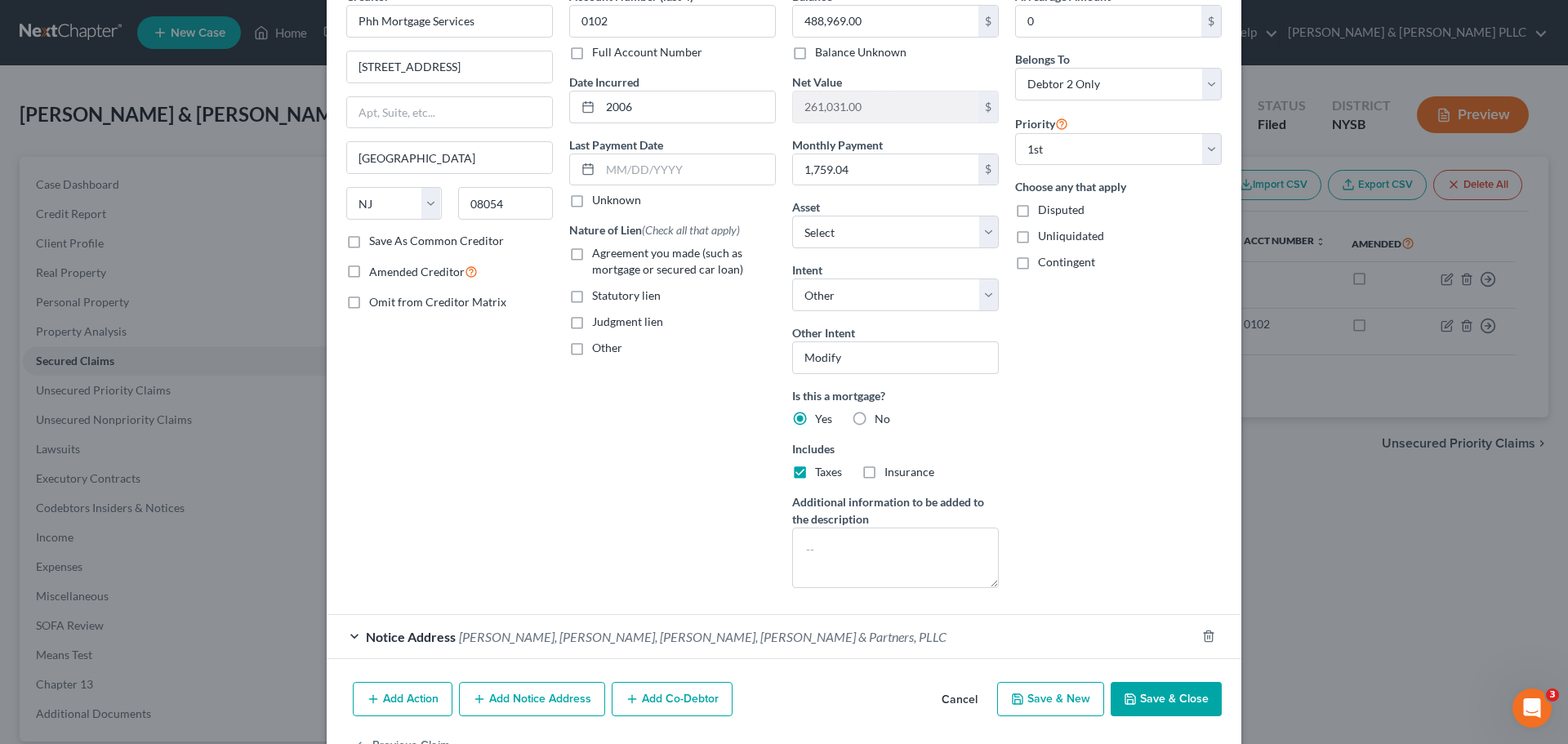
scroll to position [138, 0]
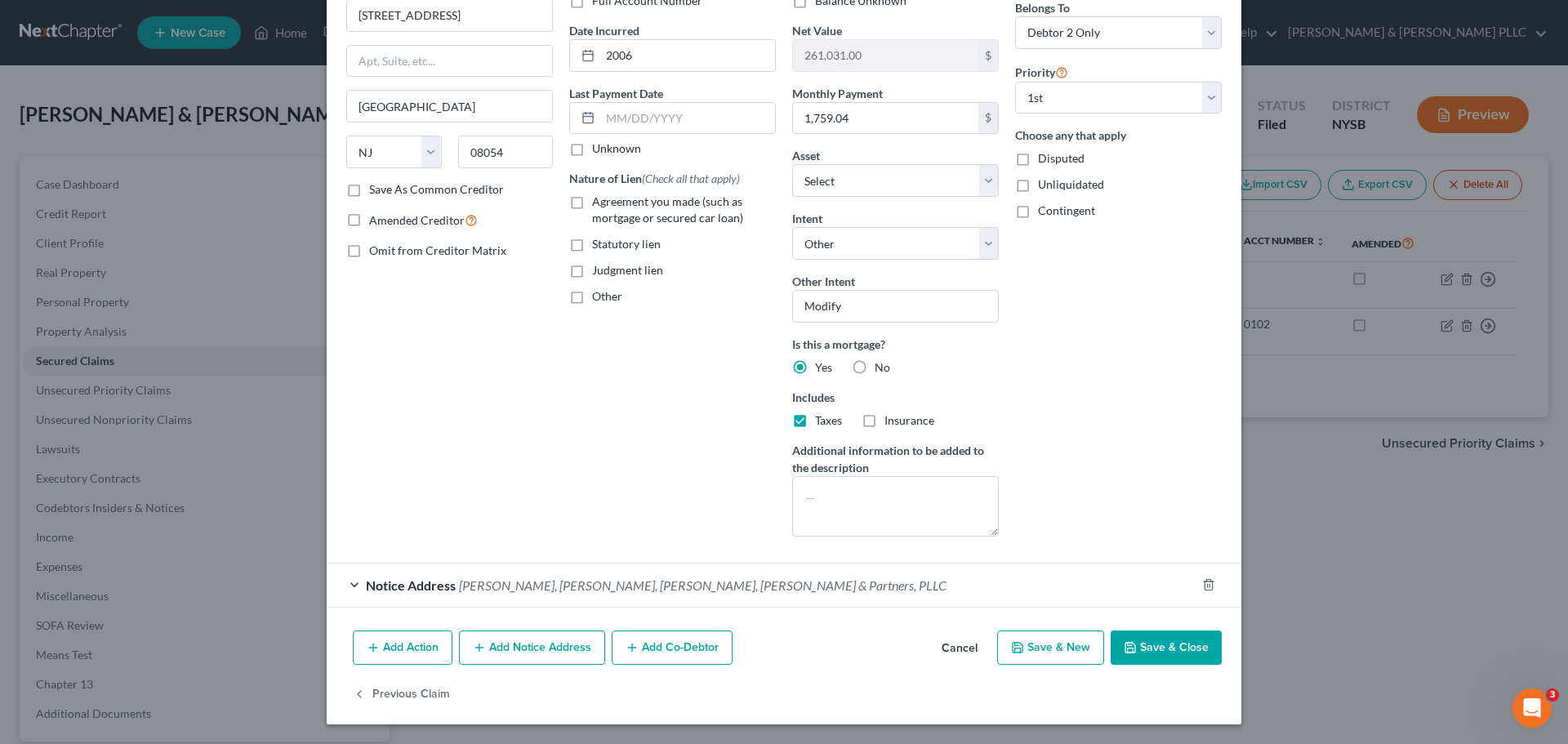
click at [697, 592] on span "Robertson, Anschutz, Schneid, Crane & Partners, PLLC" at bounding box center [703, 585] width 488 height 16
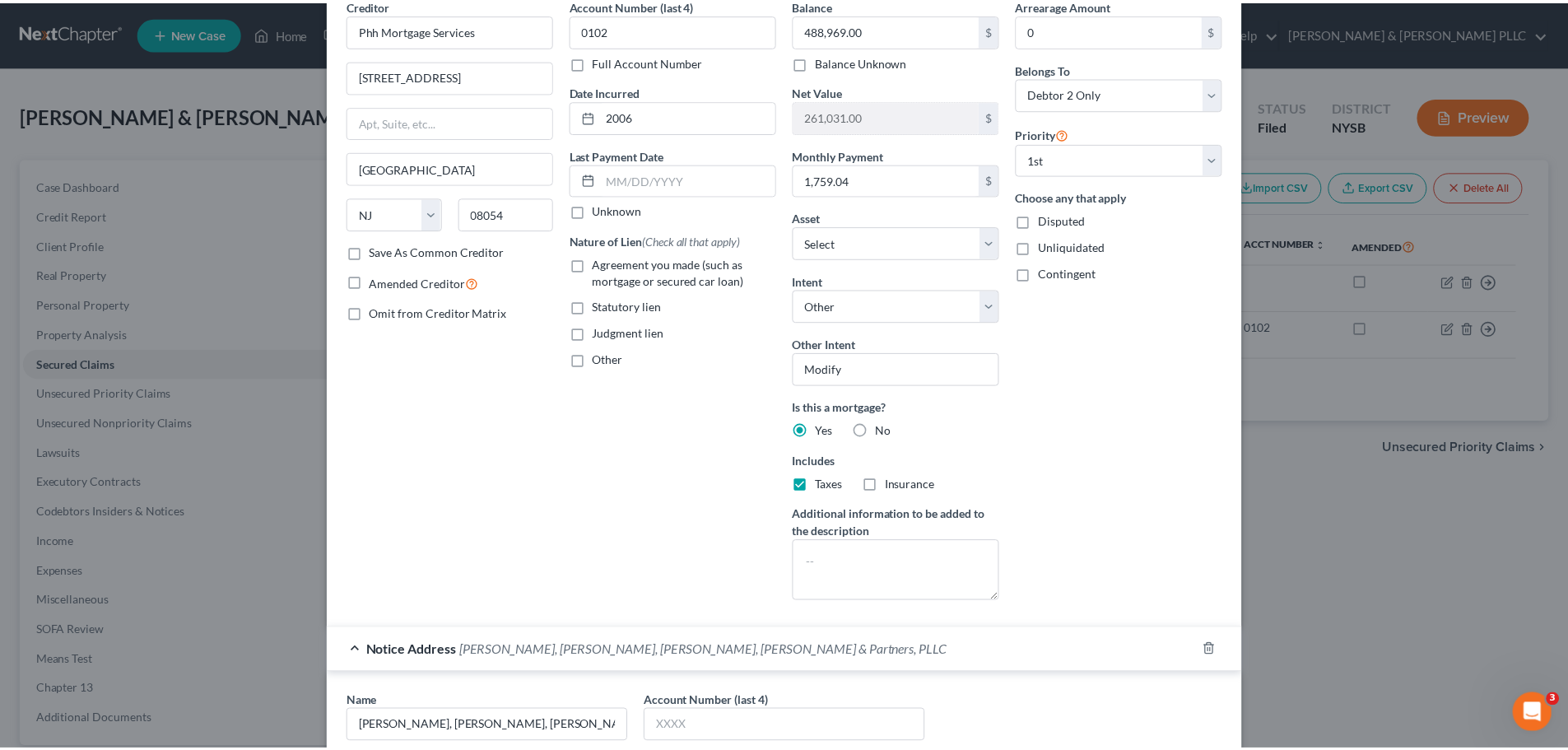
scroll to position [0, 0]
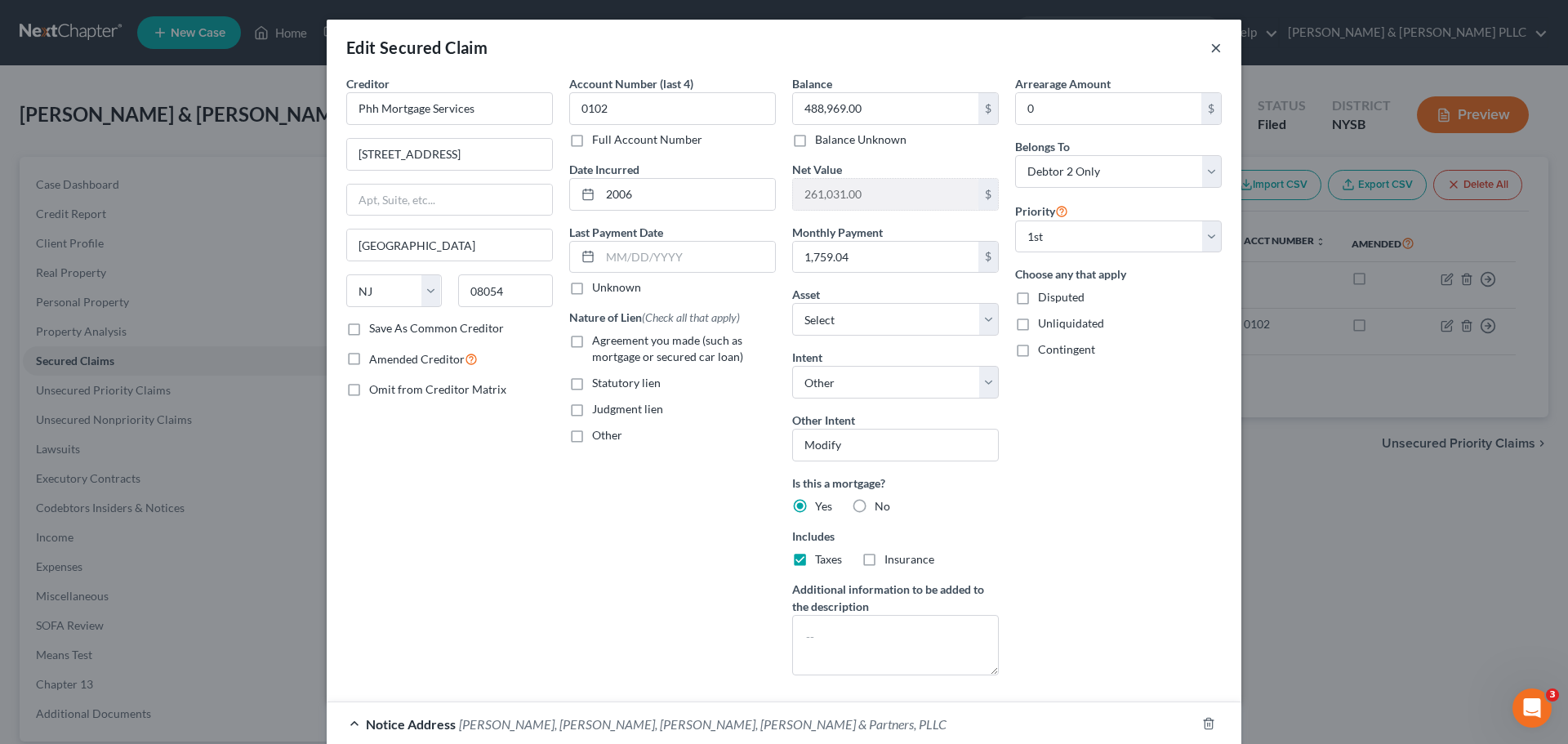
click at [1213, 46] on button "×" at bounding box center [1216, 48] width 12 height 20
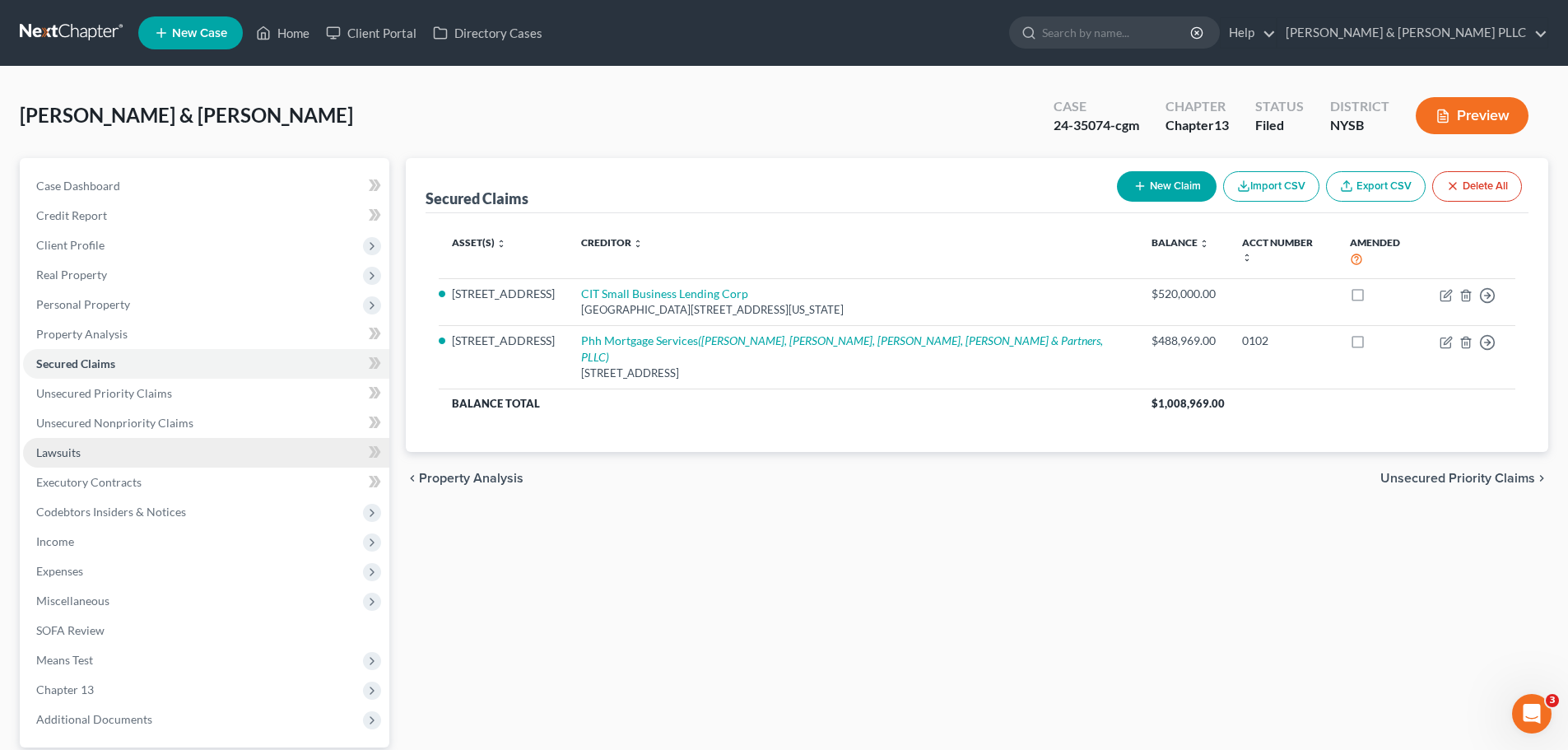
click at [64, 454] on span "Lawsuits" at bounding box center [59, 452] width 45 height 14
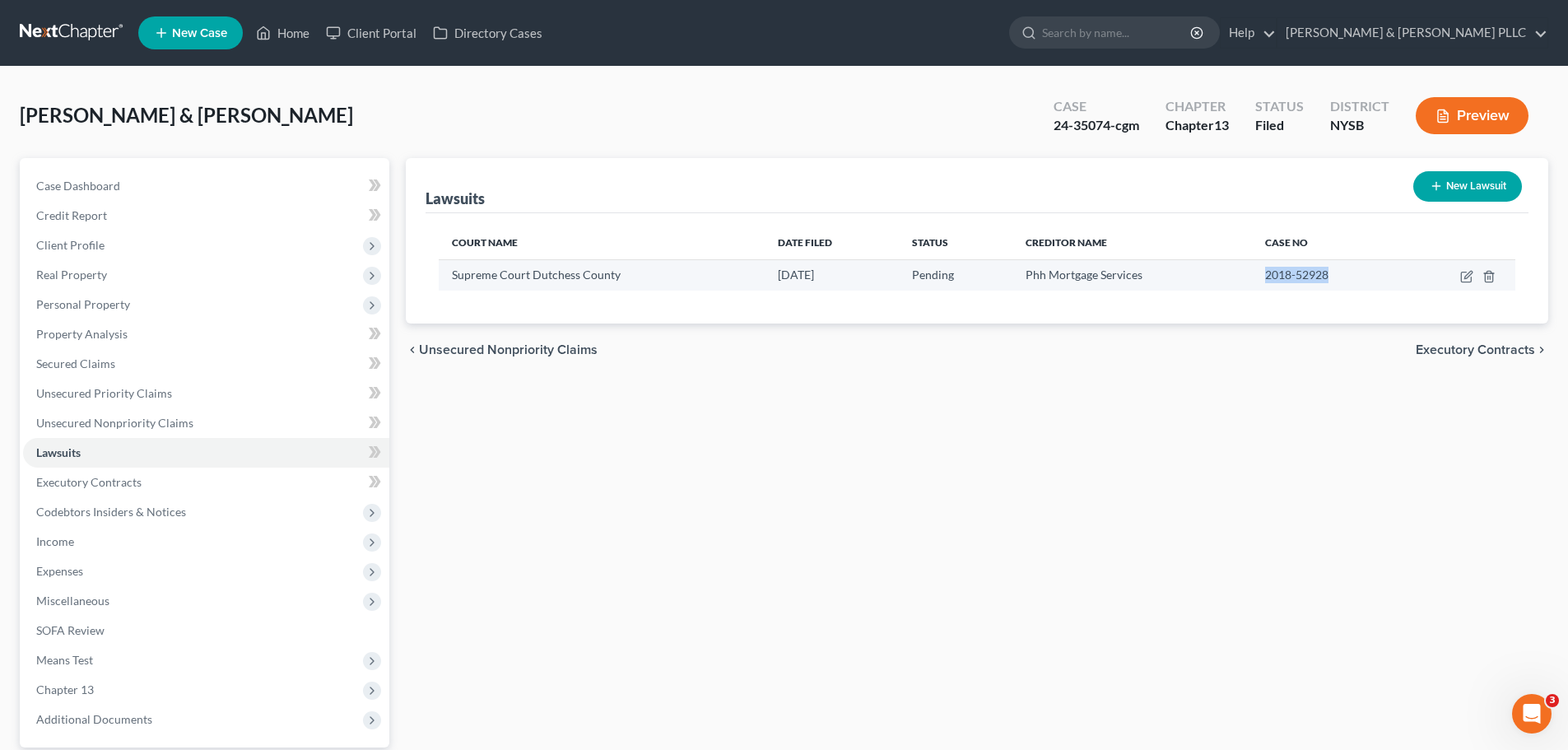
drag, startPoint x: 1334, startPoint y: 272, endPoint x: 1262, endPoint y: 276, distance: 72.1
click at [1262, 276] on td "2018-52928" at bounding box center [1326, 275] width 149 height 32
copy span "2018-52928"
click at [1456, 344] on span "Executory Contracts" at bounding box center [1475, 350] width 120 height 13
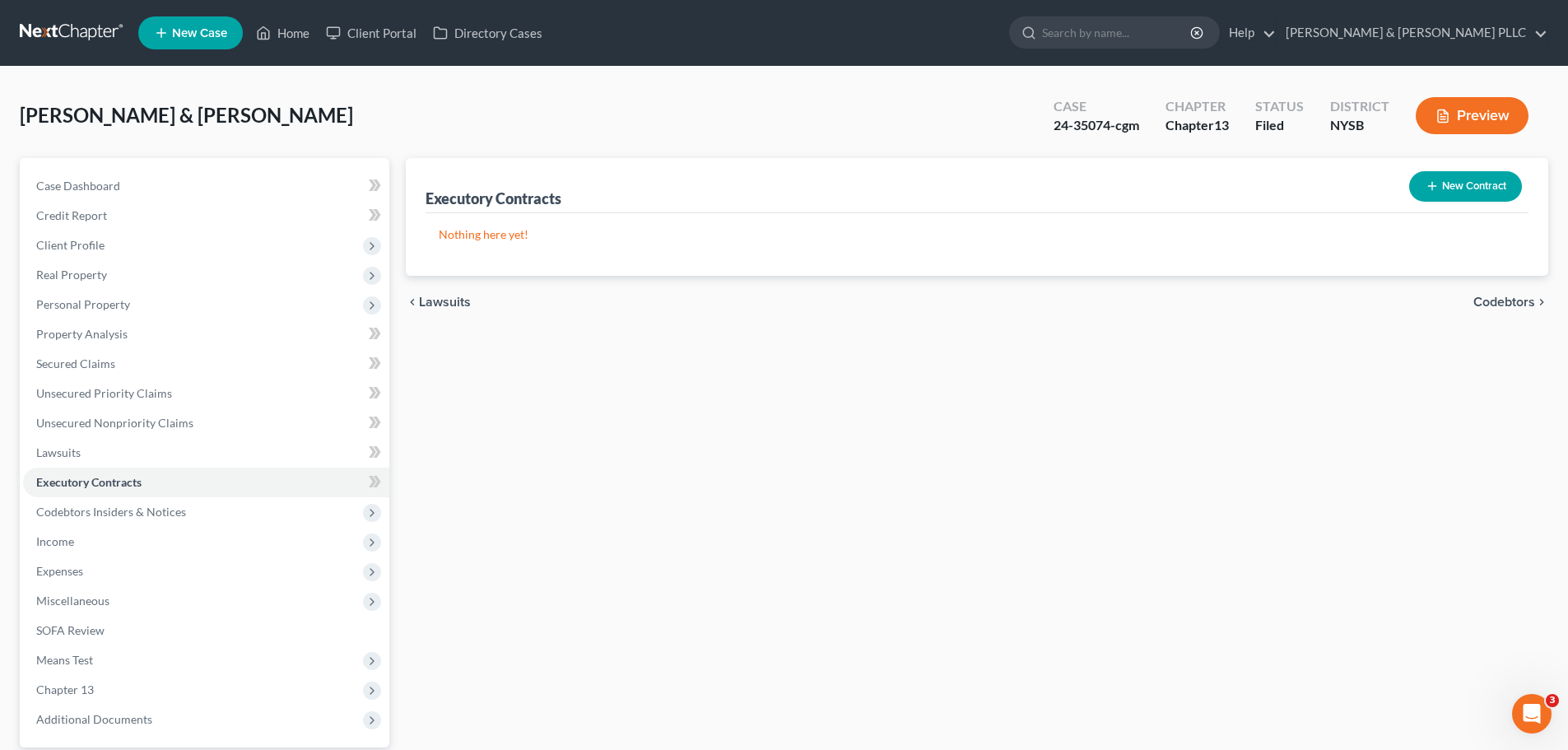
click at [1501, 296] on span "Codebtors" at bounding box center [1504, 302] width 61 height 13
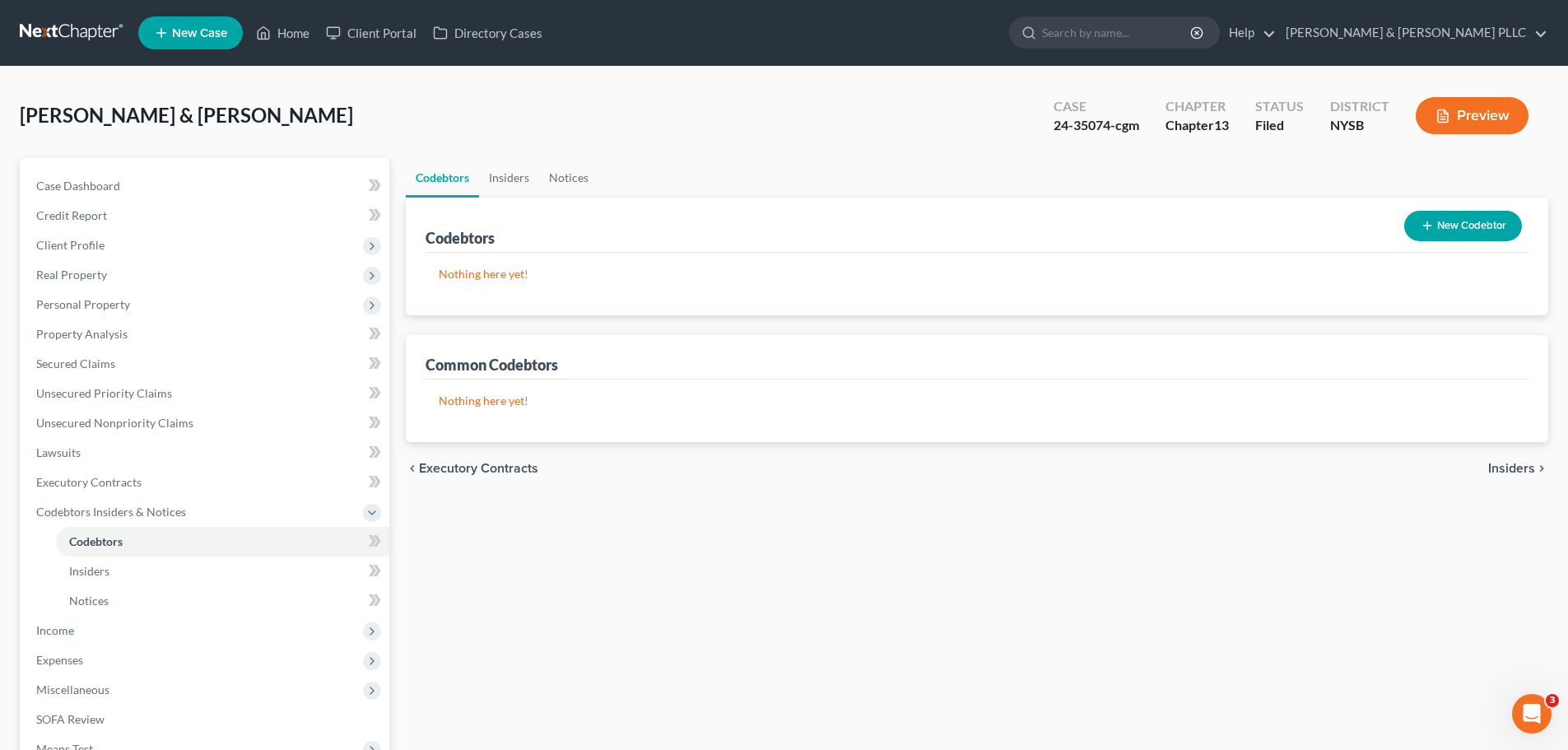
click at [1501, 467] on span "Insiders" at bounding box center [1511, 468] width 47 height 13
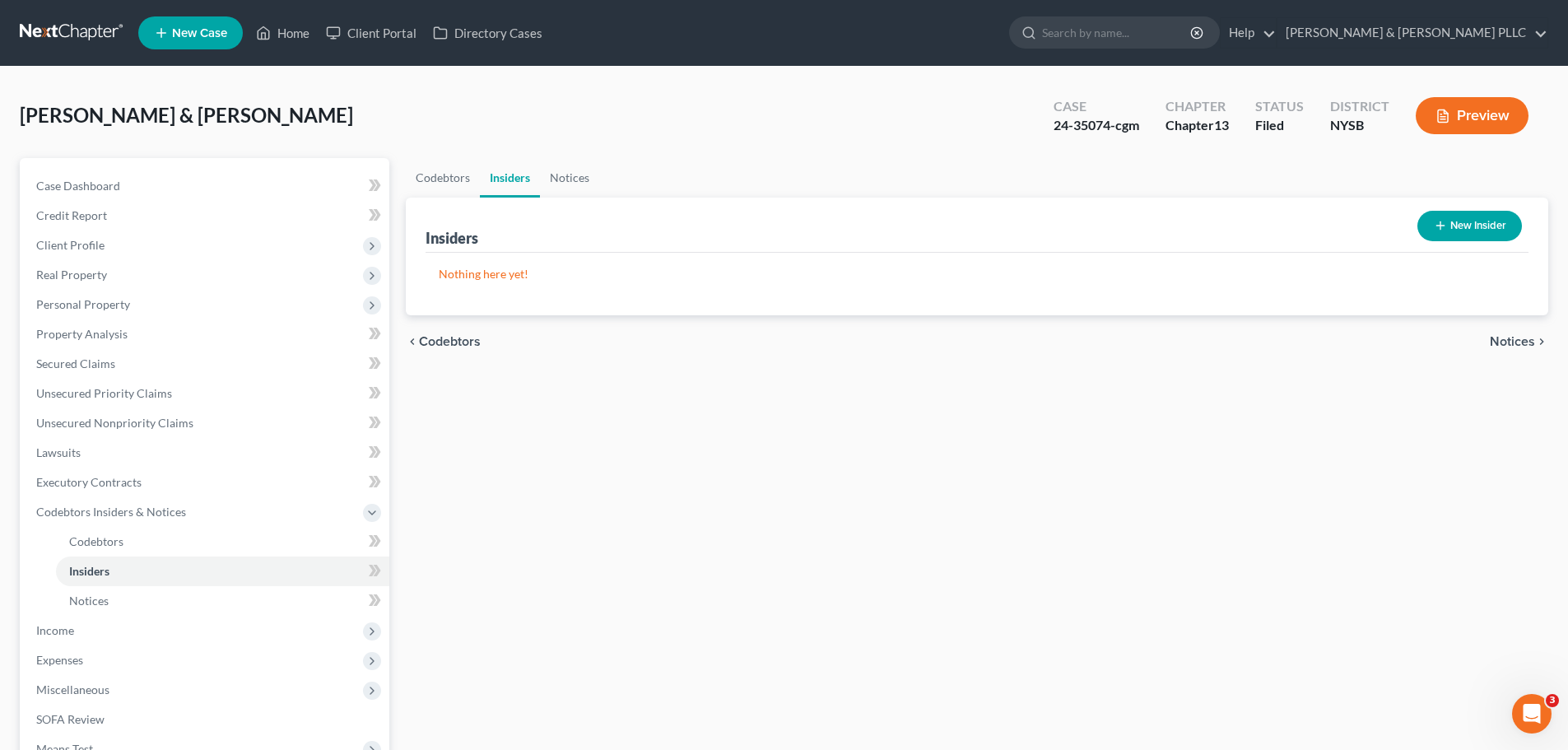
click at [1522, 343] on span "Notices" at bounding box center [1512, 341] width 45 height 13
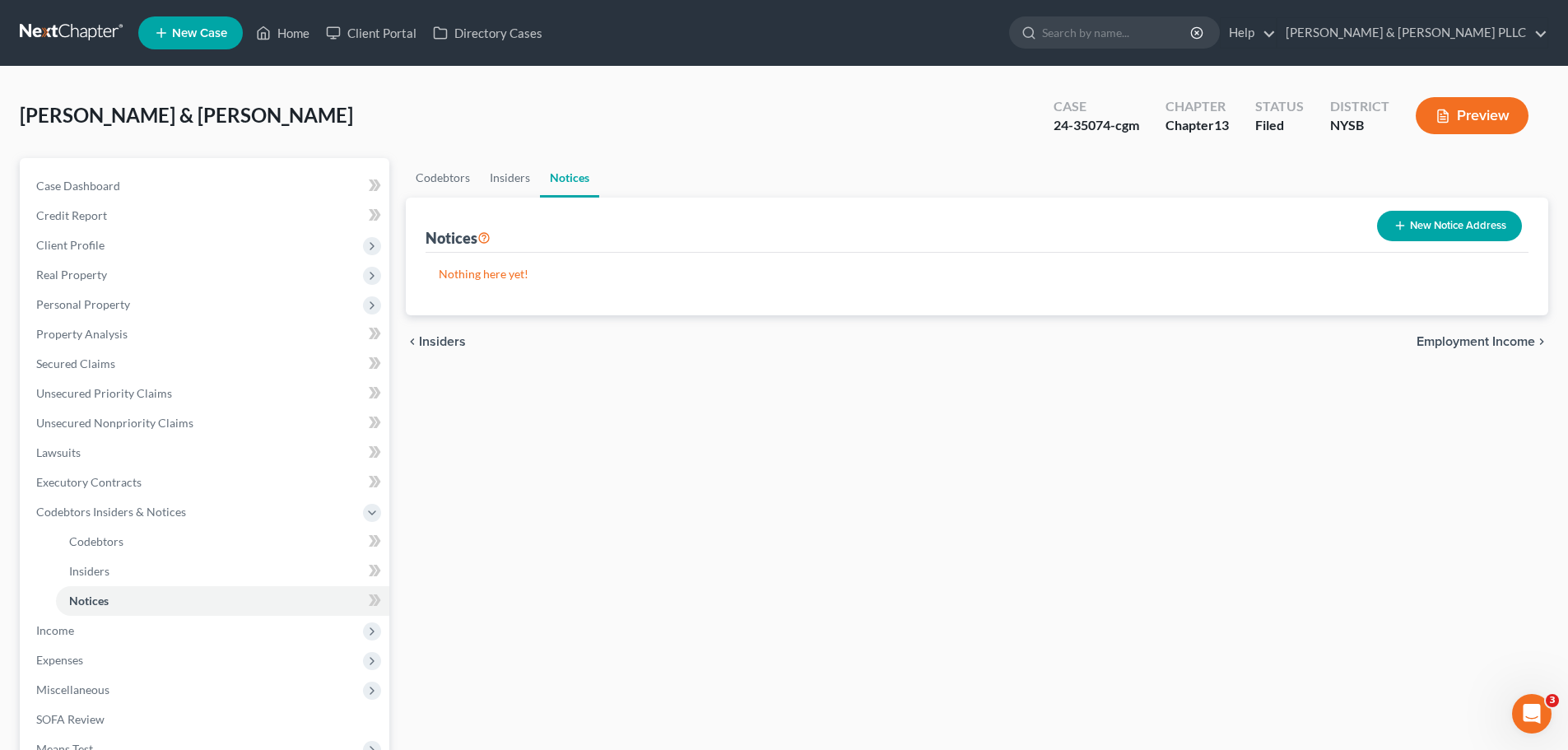
click at [1514, 341] on span "Employment Income" at bounding box center [1475, 341] width 119 height 13
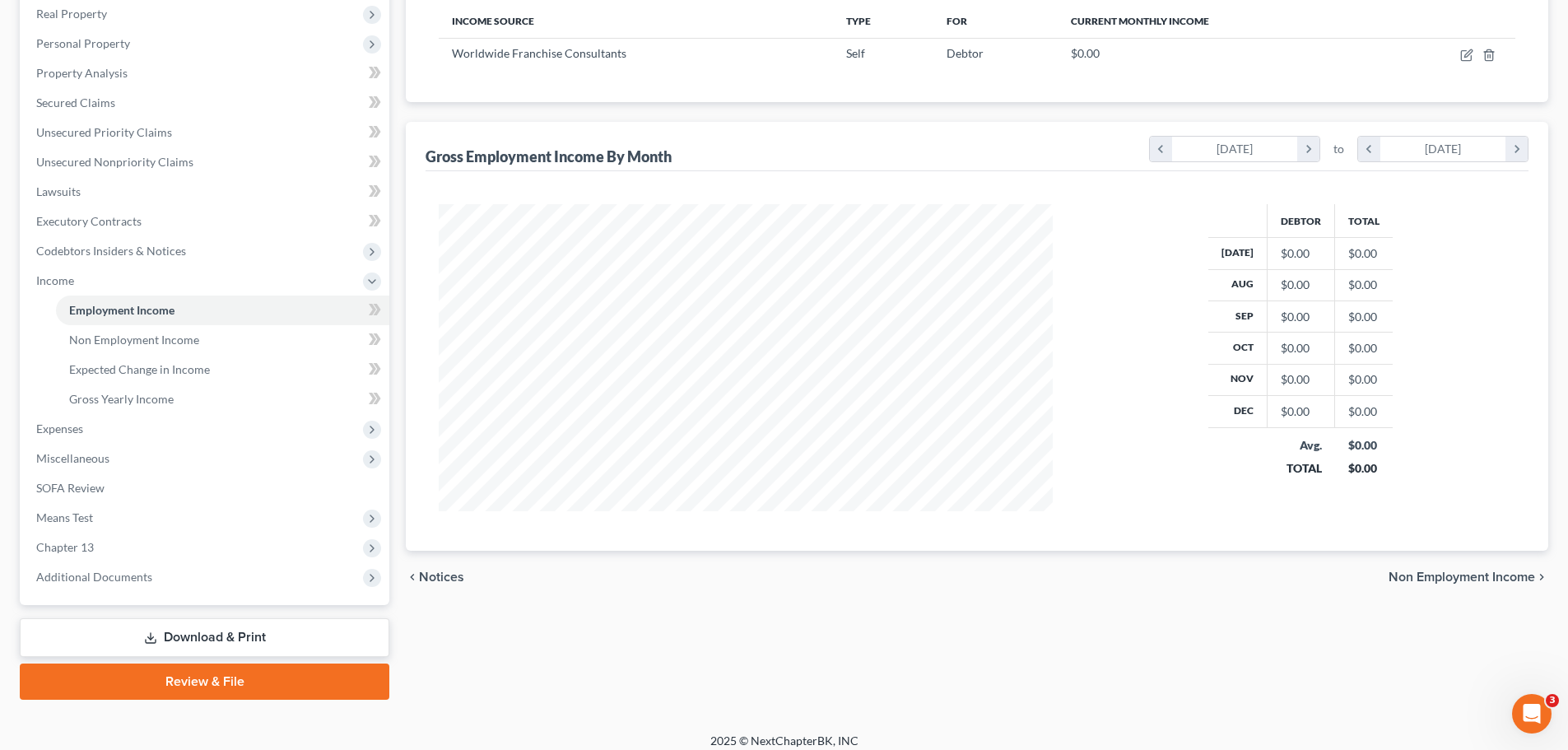
scroll to position [273, 0]
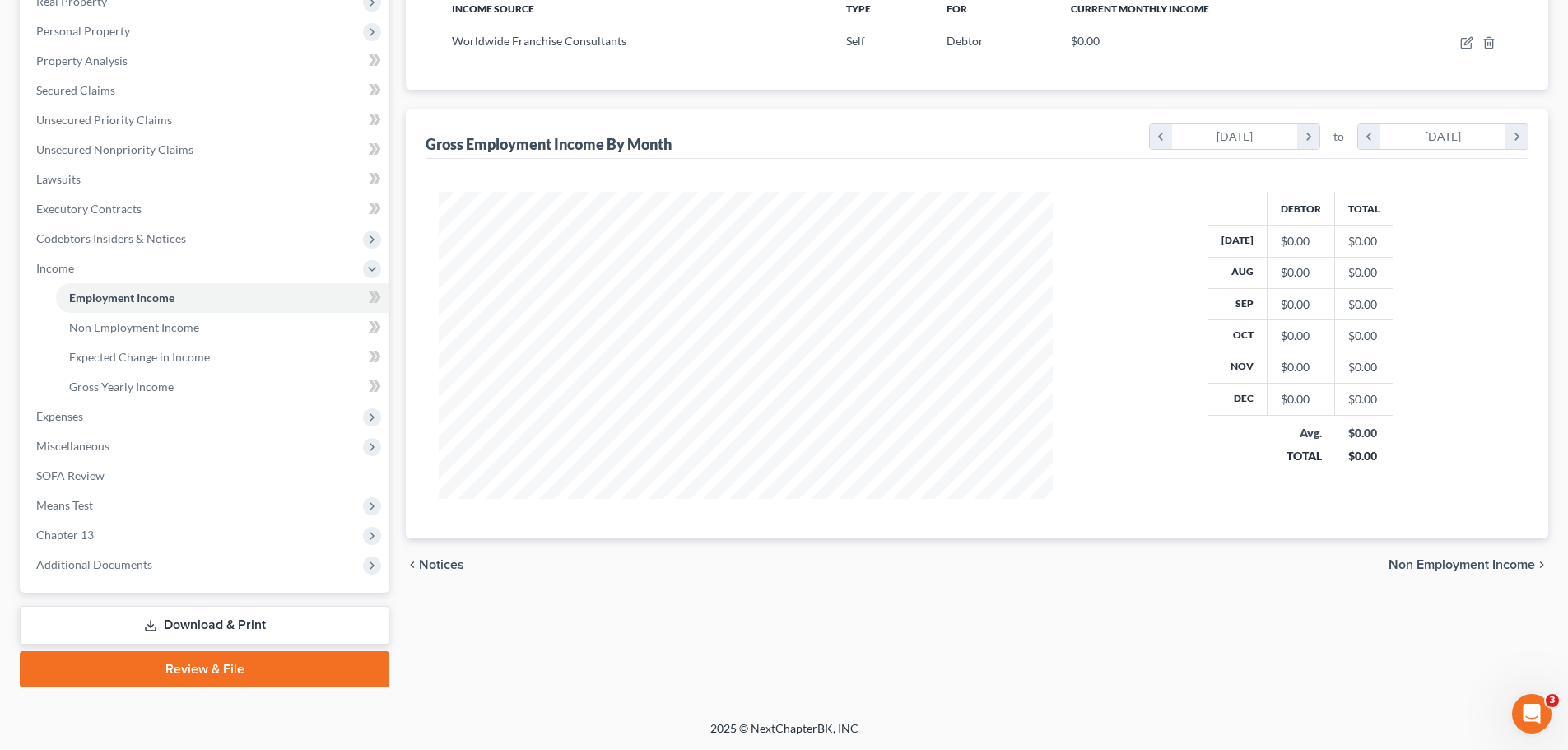
click at [1477, 559] on span "Non Employment Income" at bounding box center [1462, 565] width 146 height 13
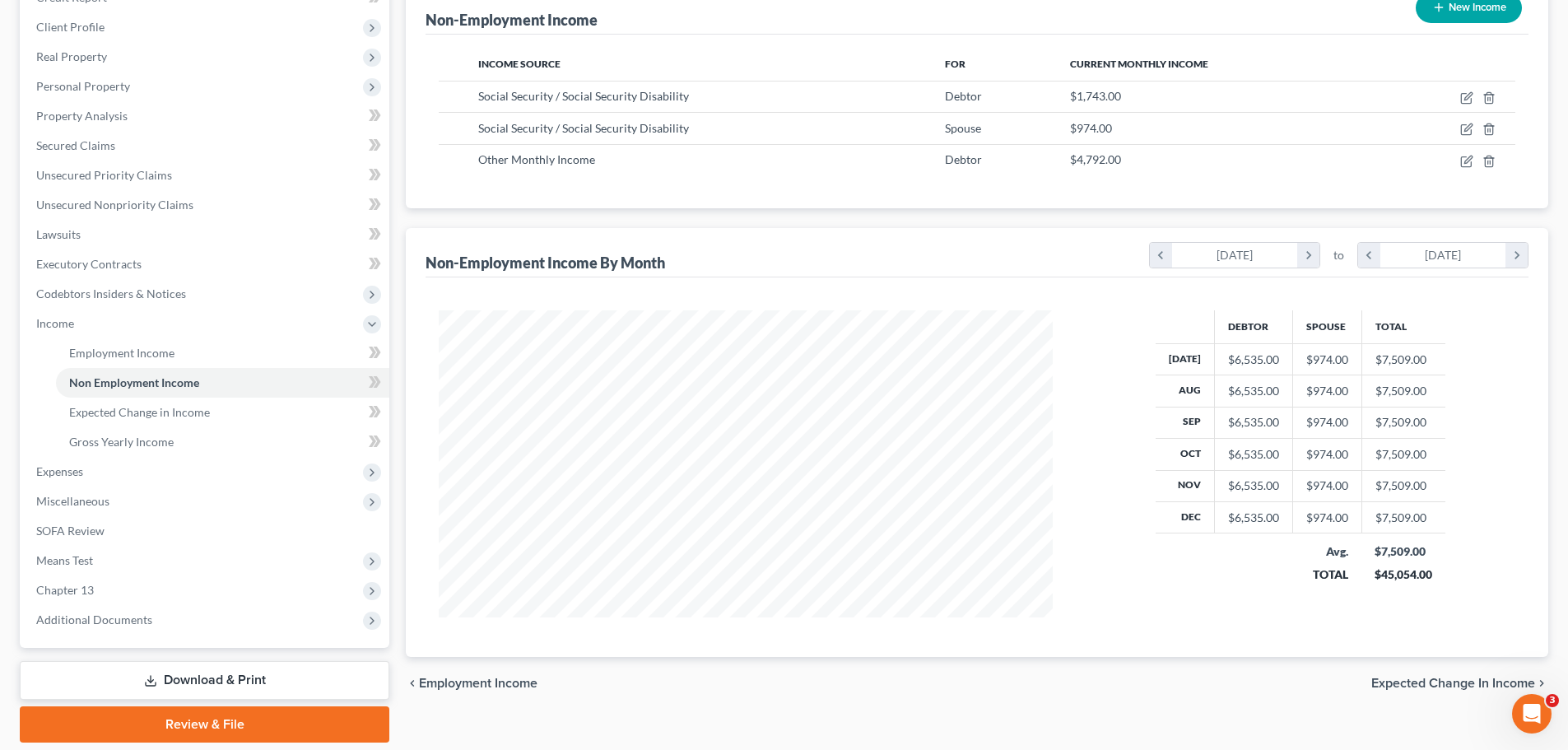
scroll to position [247, 0]
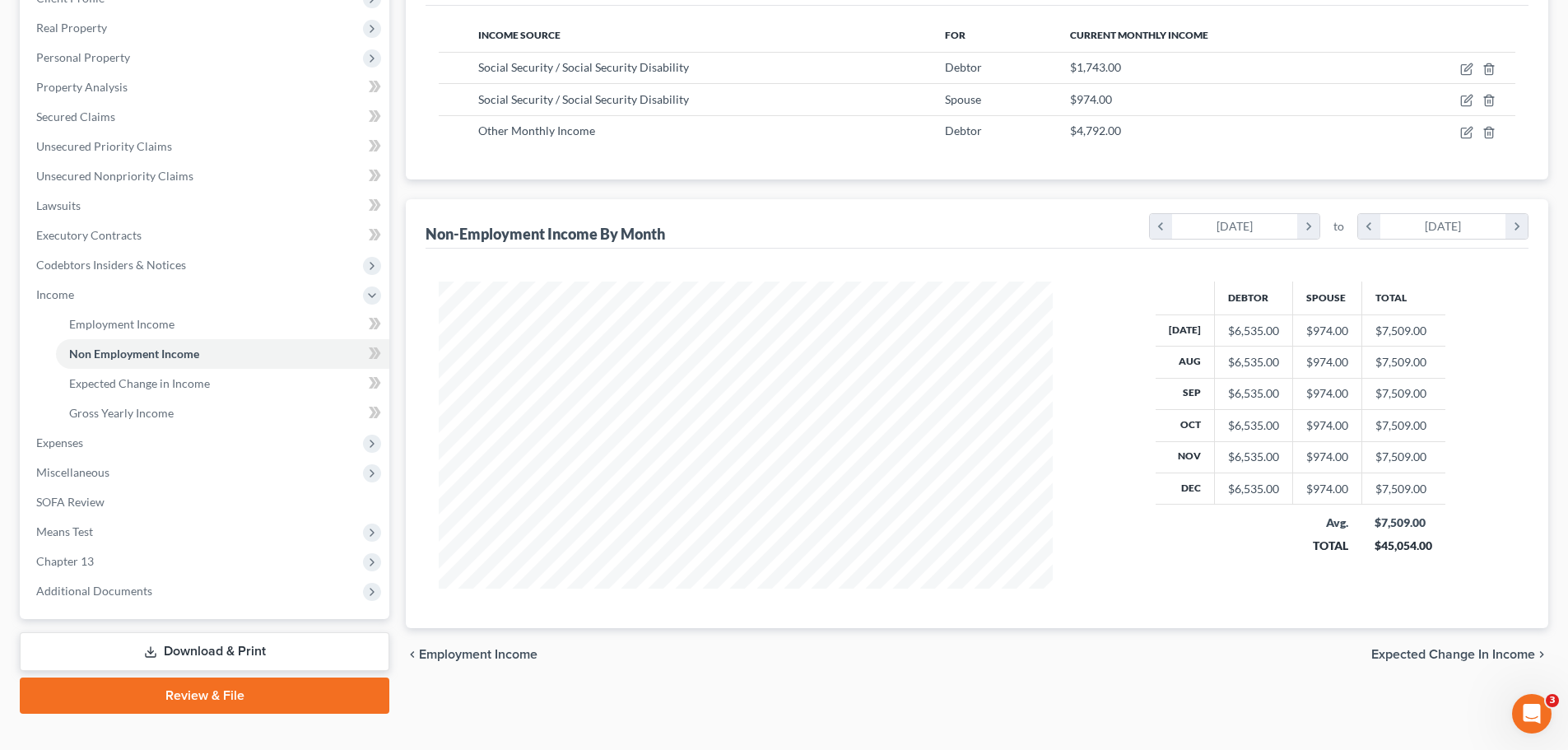
click at [1483, 657] on span "Expected Change in Income" at bounding box center [1453, 654] width 164 height 13
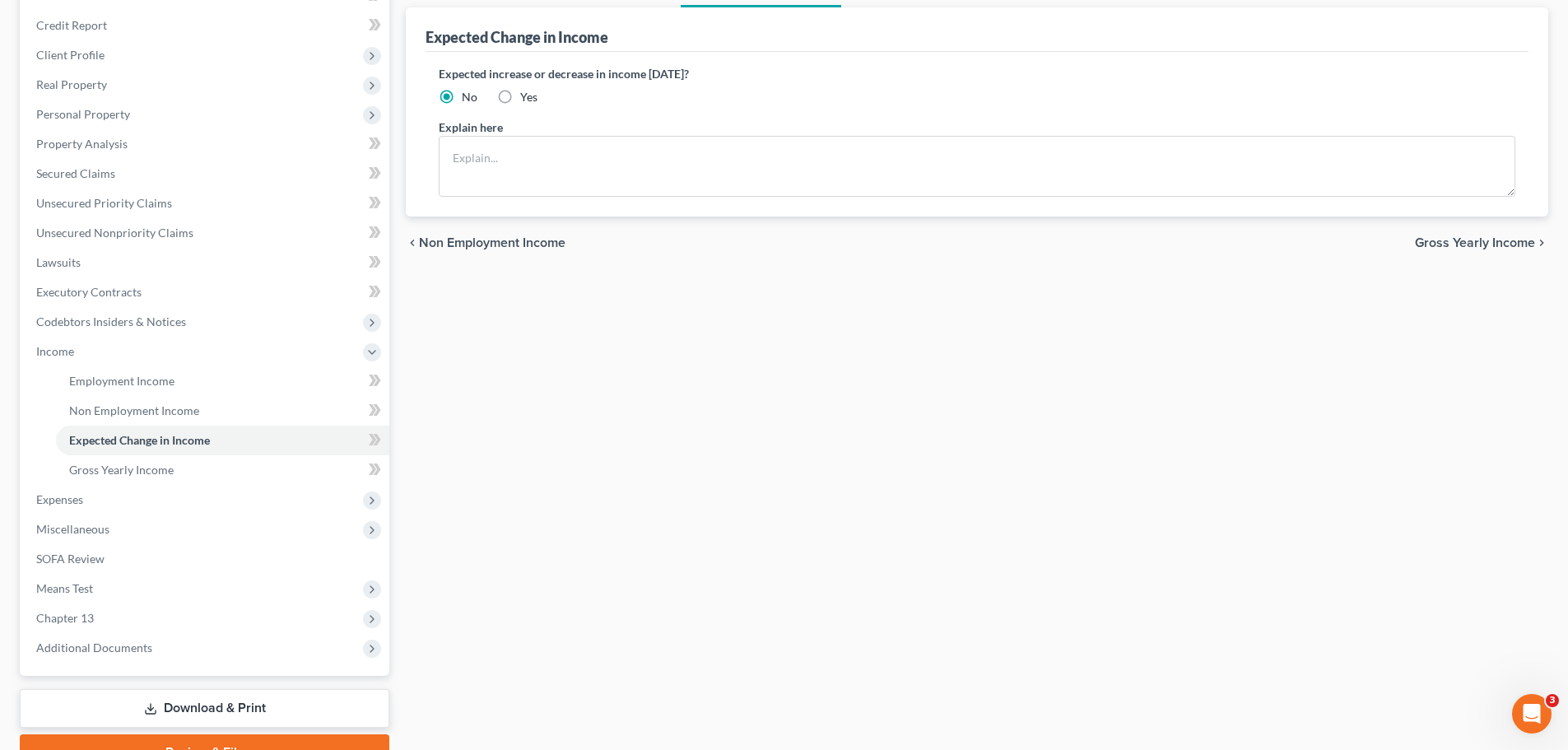
scroll to position [247, 0]
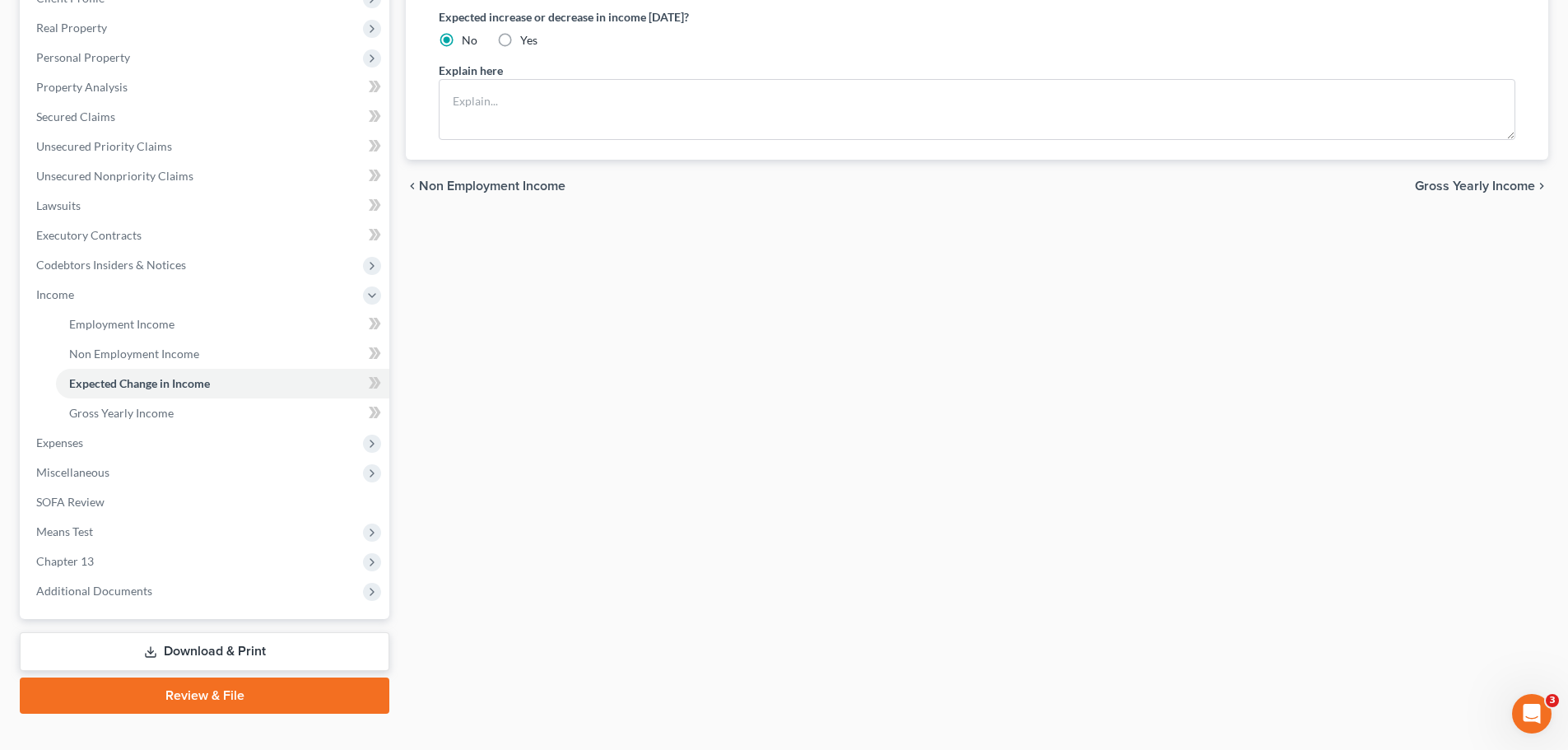
click at [1480, 186] on span "Gross Yearly Income" at bounding box center [1474, 186] width 120 height 13
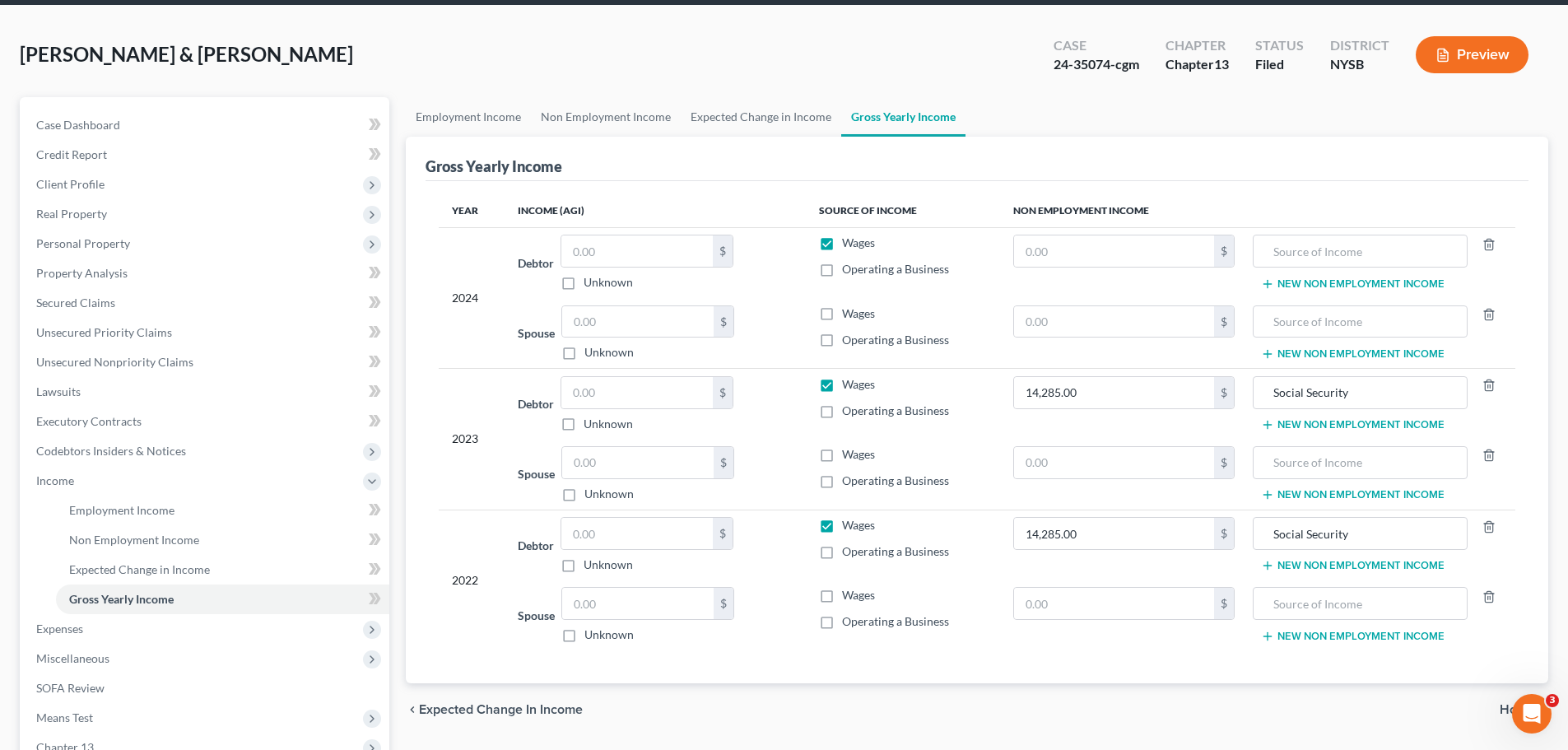
scroll to position [247, 0]
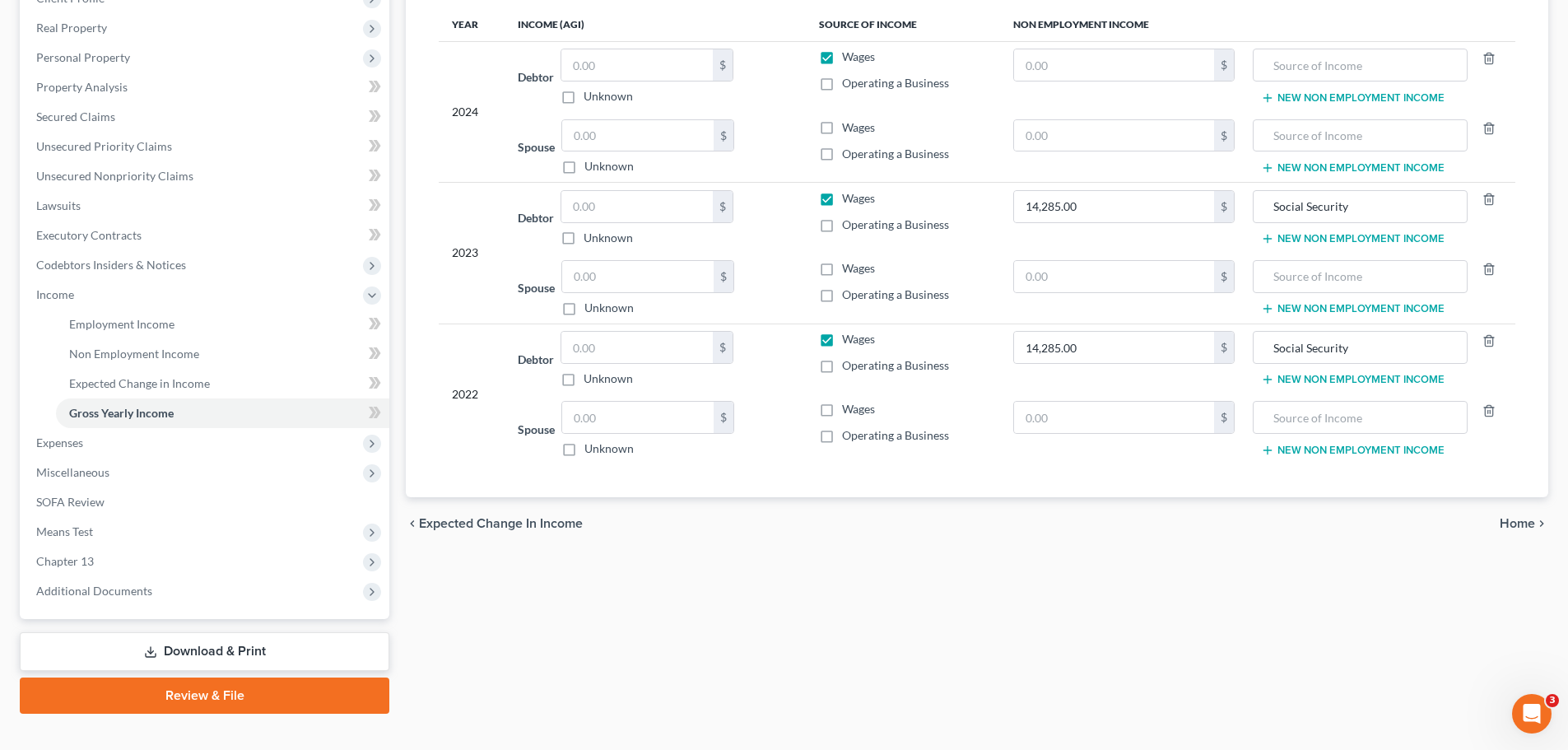
click at [1510, 517] on span "Home" at bounding box center [1517, 523] width 36 height 13
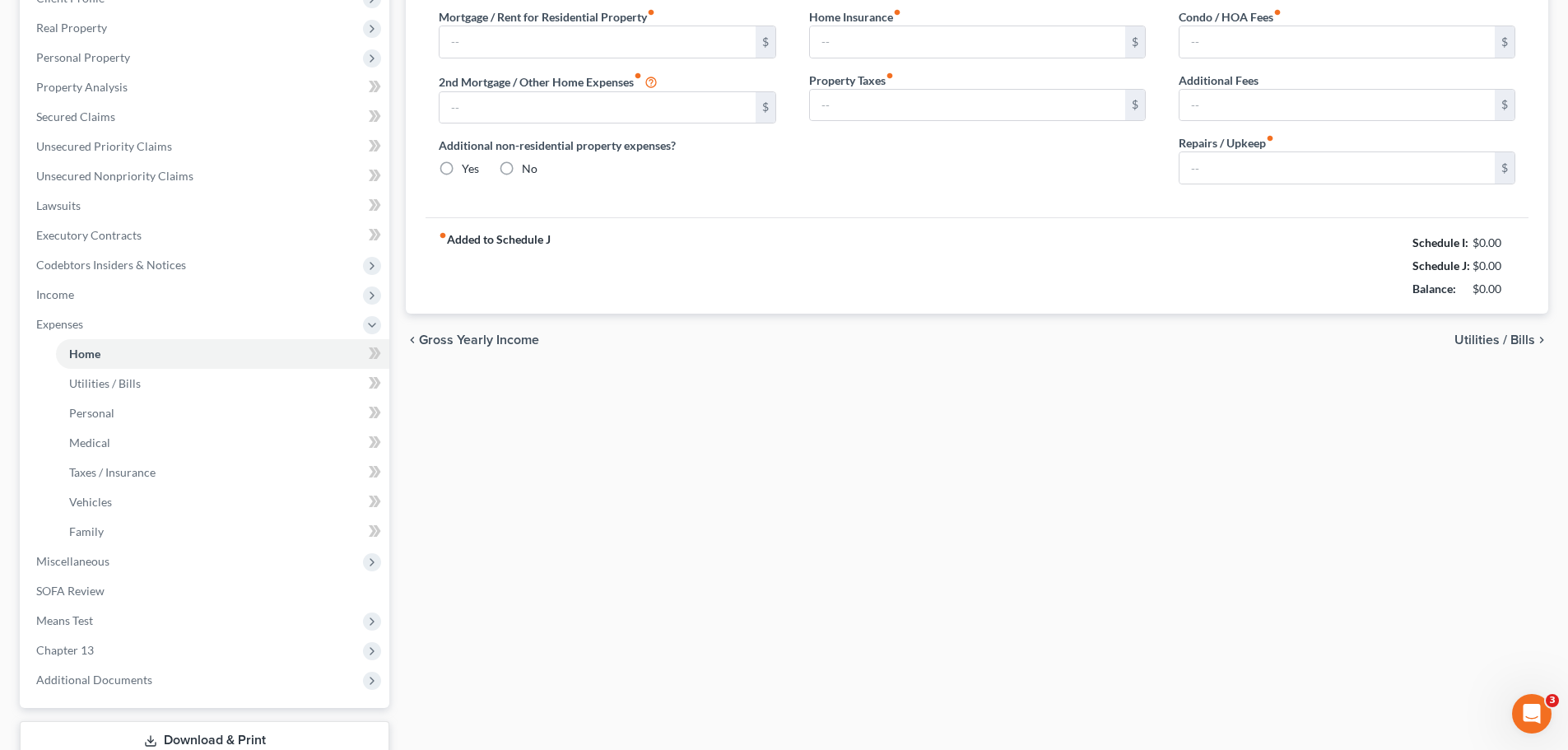
type input "1,760.00"
type input "300.00"
radio input "true"
type input "900.00"
type input "0.00"
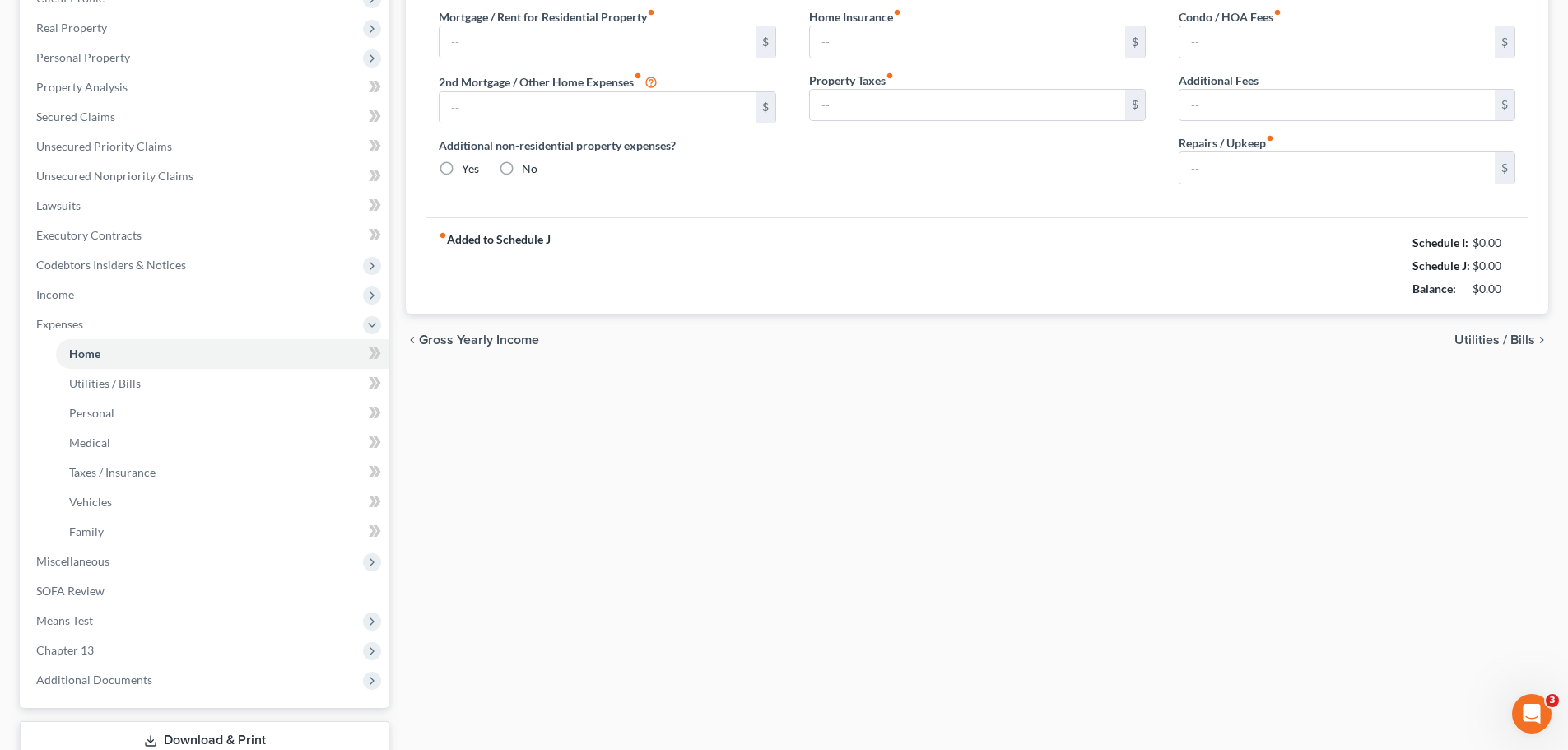
type input "0.00"
type input "200.00"
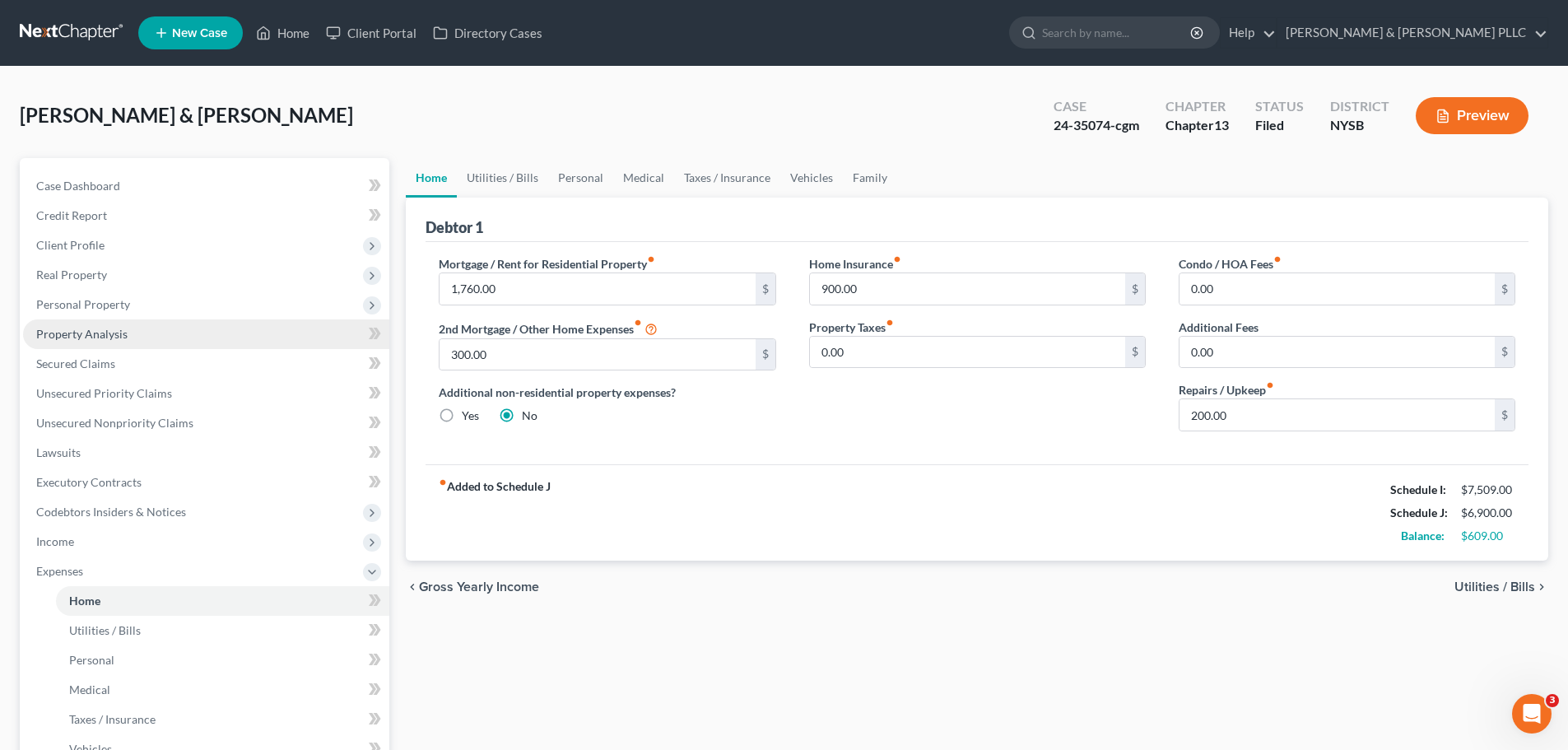
click at [77, 325] on link "Property Analysis" at bounding box center [206, 334] width 366 height 30
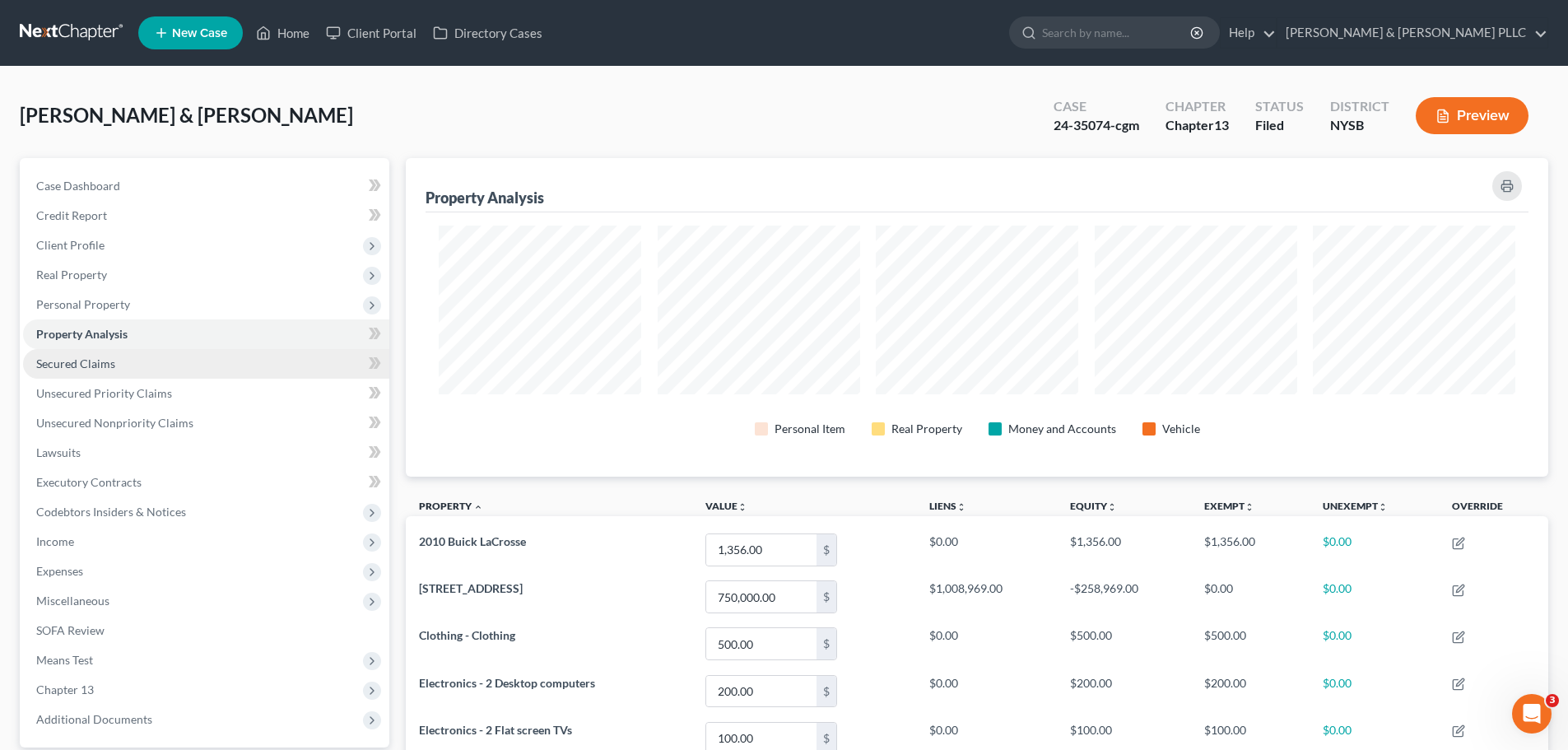
click at [76, 356] on span "Secured Claims" at bounding box center [76, 363] width 79 height 14
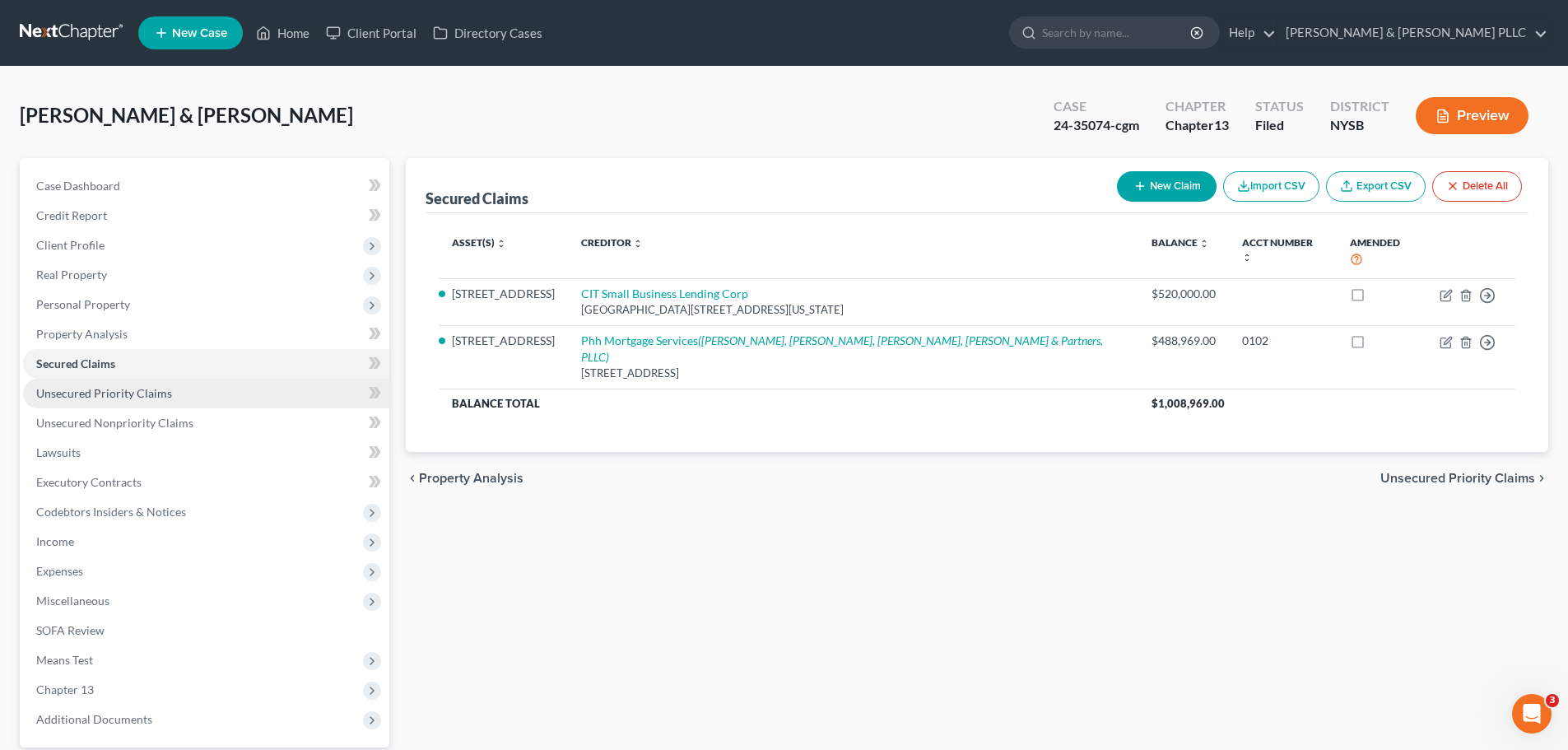
click at [76, 391] on span "Unsecured Priority Claims" at bounding box center [104, 393] width 135 height 14
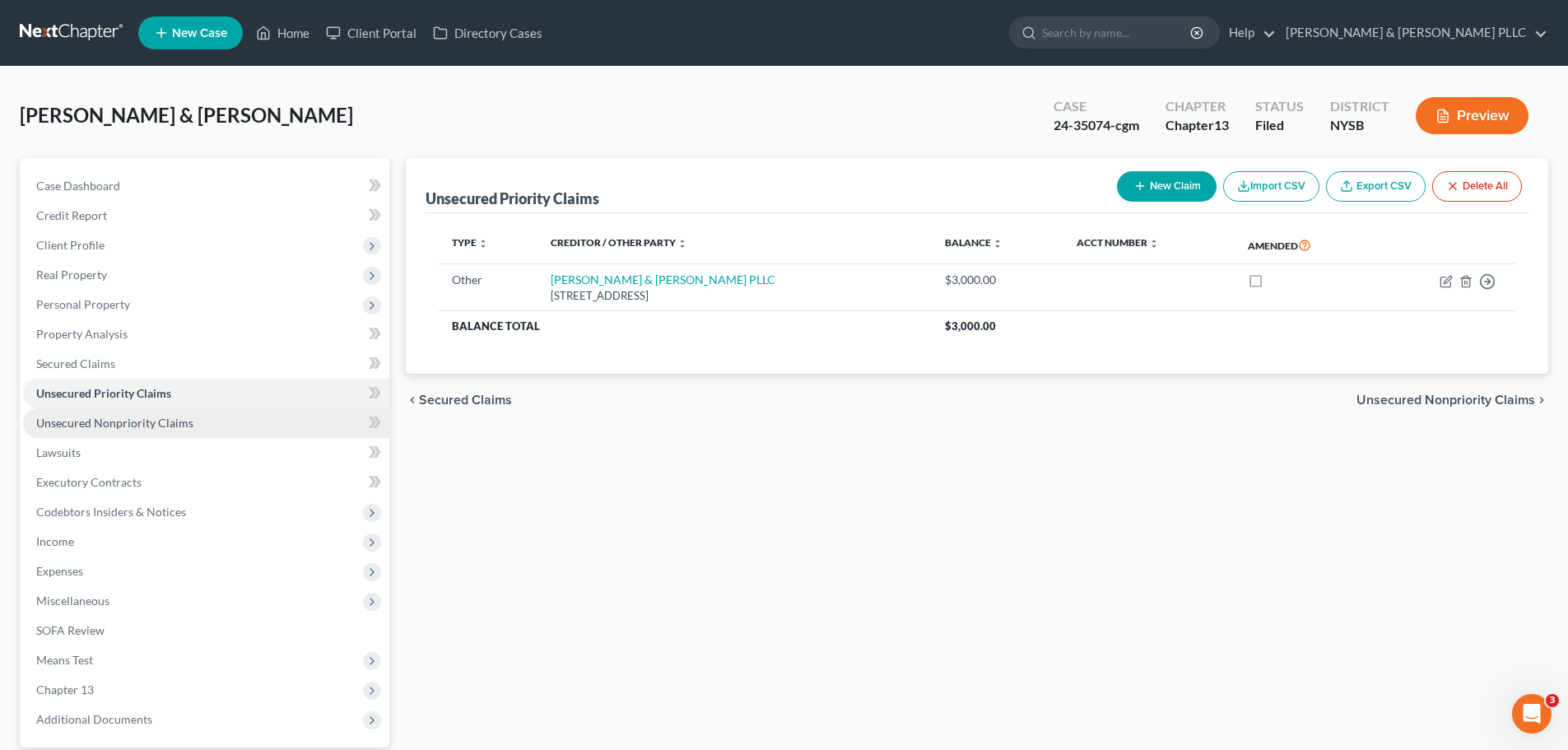
click at [75, 424] on span "Unsecured Nonpriority Claims" at bounding box center [115, 422] width 157 height 14
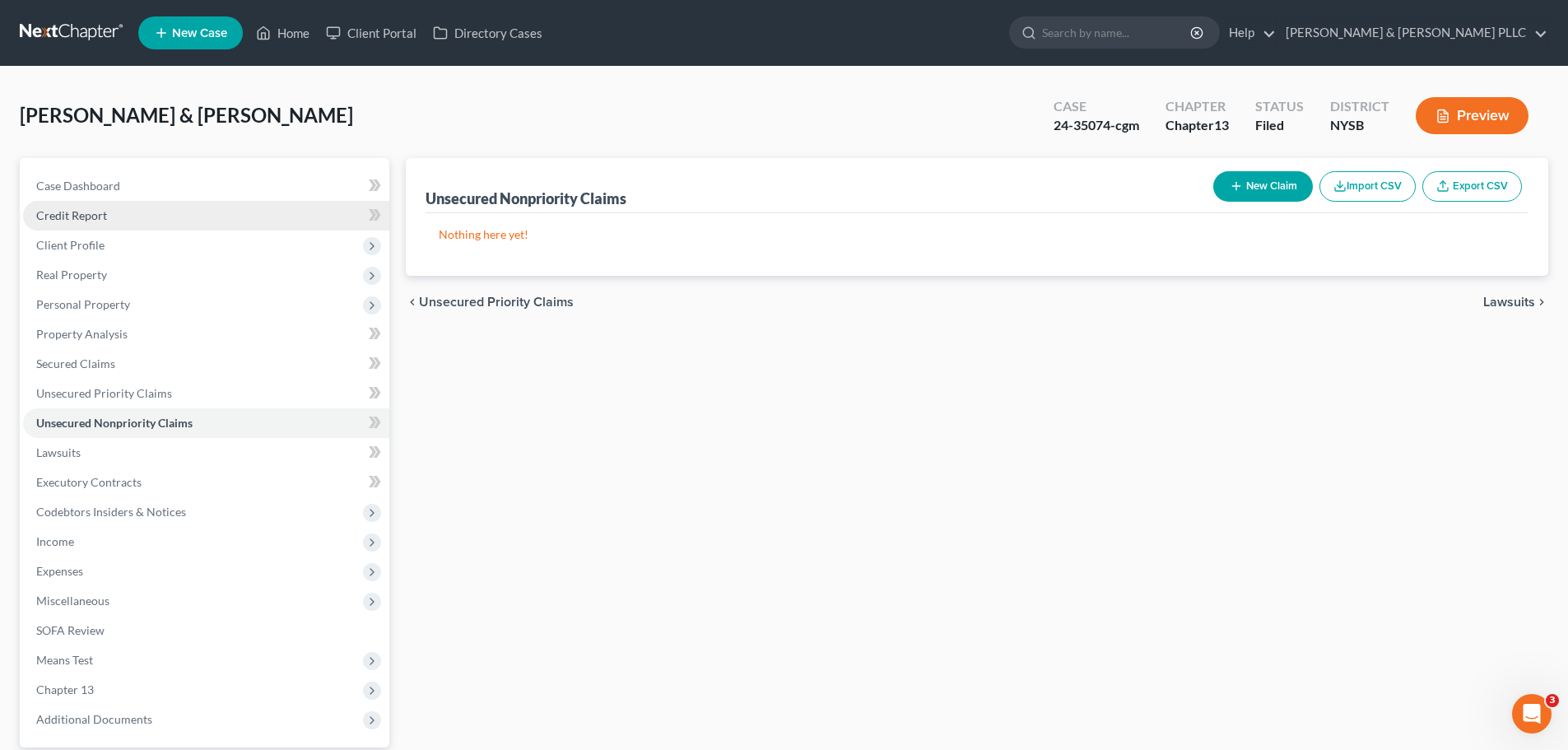
click at [91, 213] on span "Credit Report" at bounding box center [71, 215] width 71 height 14
